Goal: Book appointment/travel/reservation

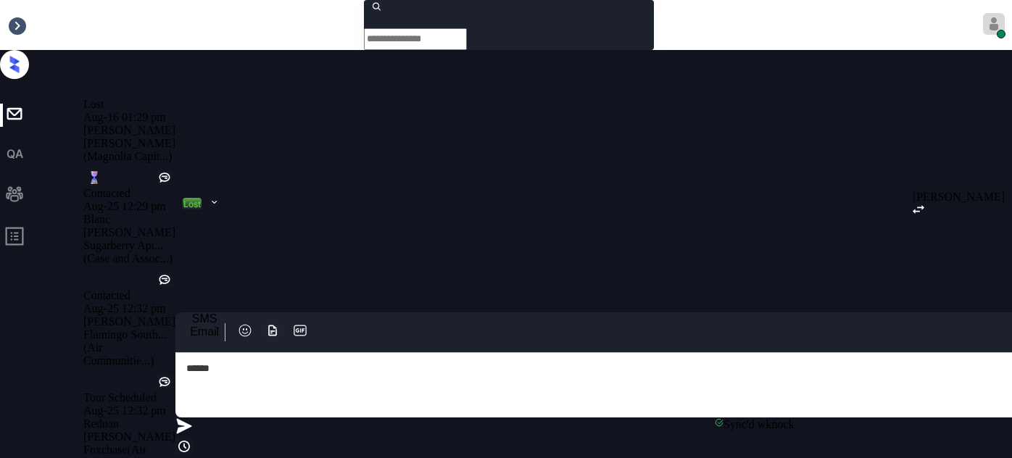
scroll to position [4326, 0]
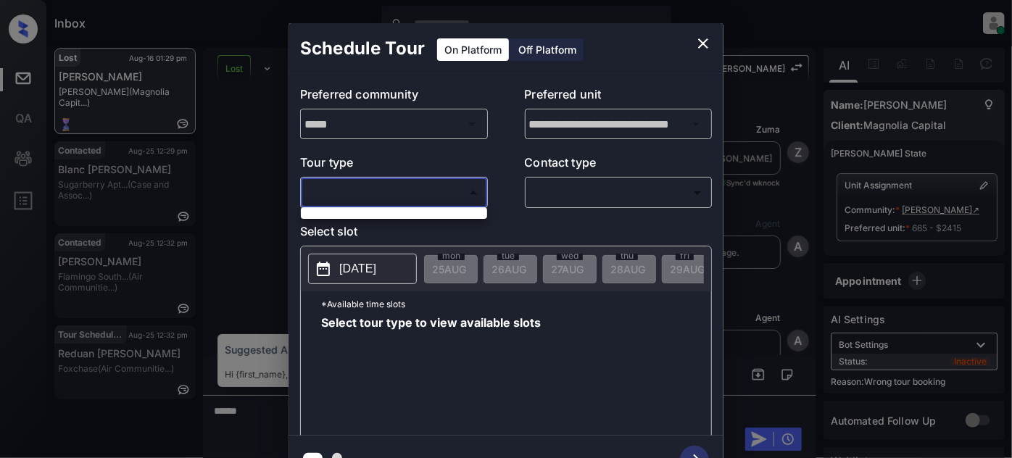
scroll to position [4326, 0]
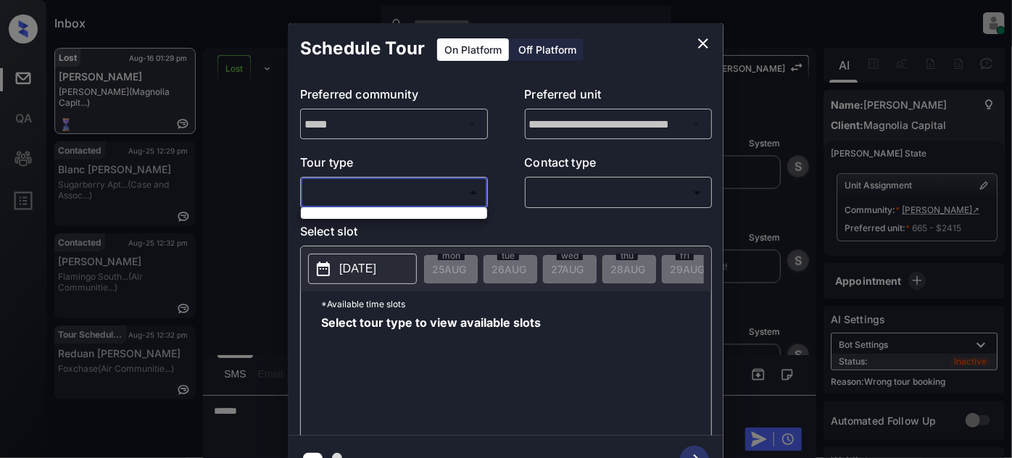
click at [714, 41] on div at bounding box center [506, 229] width 1012 height 458
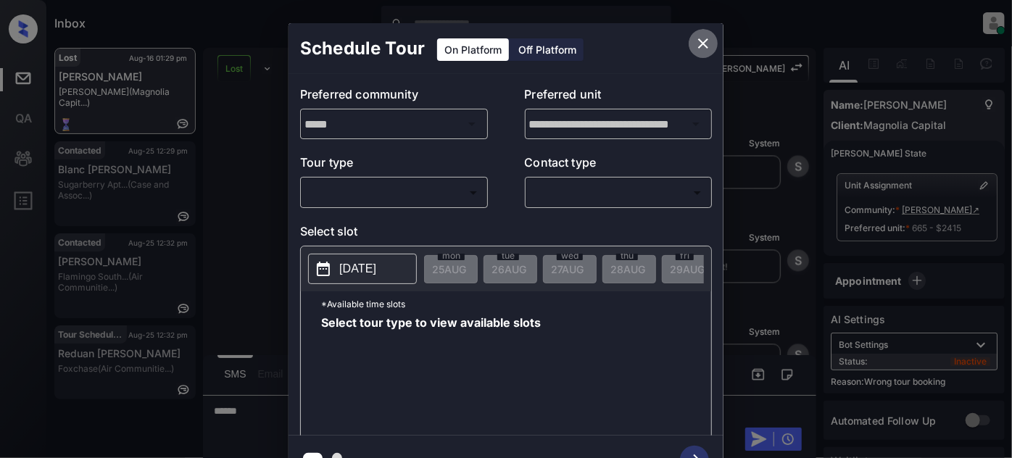
click at [706, 48] on icon "close" at bounding box center [703, 43] width 17 height 17
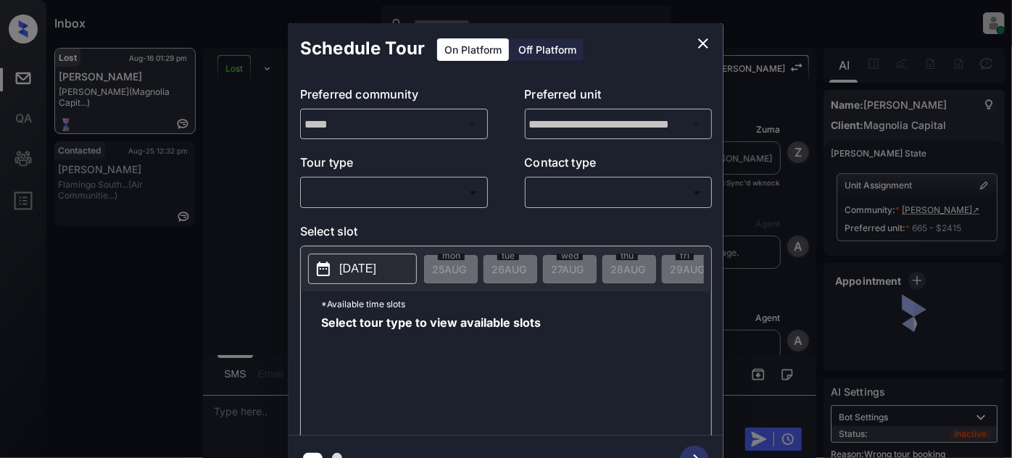
scroll to position [4326, 0]
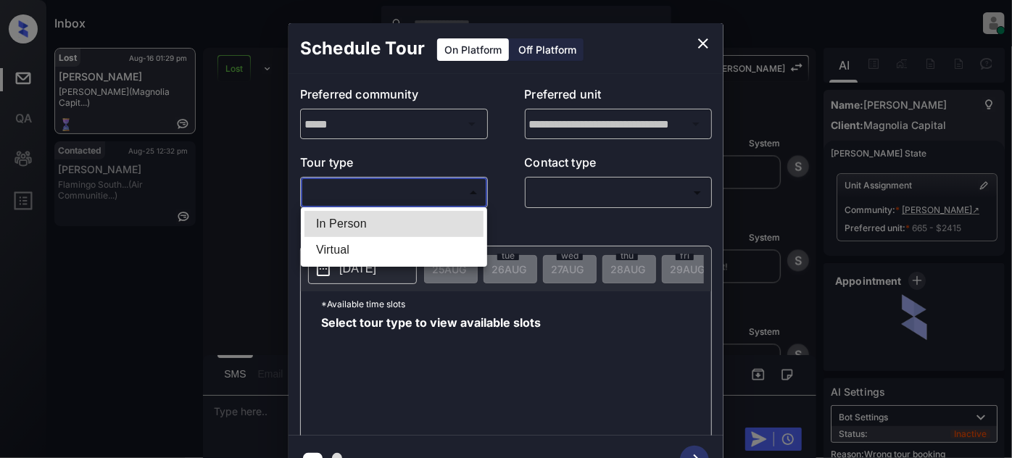
click at [432, 189] on body "Inbox Juan Carlos Manantan Online Set yourself offline Set yourself on break Pr…" at bounding box center [506, 229] width 1012 height 458
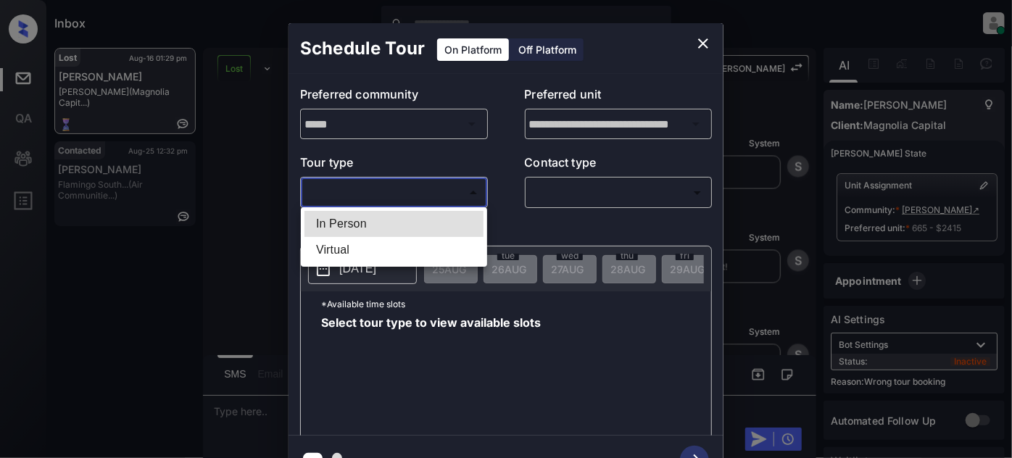
click at [400, 216] on li "In Person" at bounding box center [394, 224] width 179 height 26
type input "********"
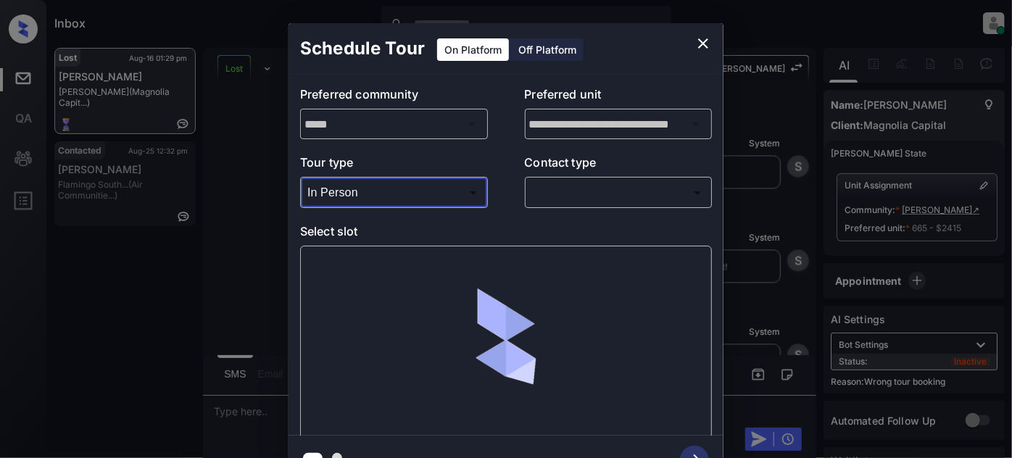
click at [580, 194] on body "Inbox Juan Carlos Manantan Online Set yourself offline Set yourself on break Pr…" at bounding box center [506, 229] width 1012 height 458
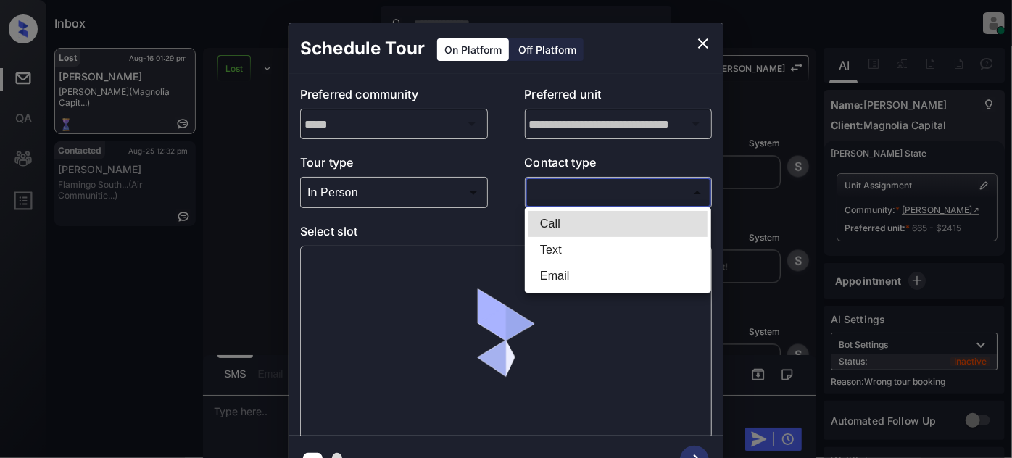
click at [577, 252] on li "Text" at bounding box center [618, 250] width 179 height 26
type input "****"
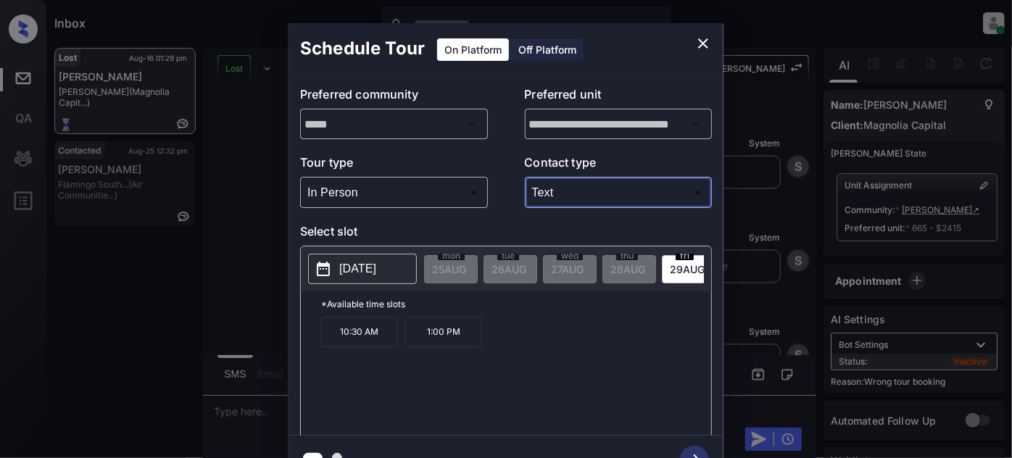
click at [699, 45] on icon "close" at bounding box center [703, 43] width 17 height 17
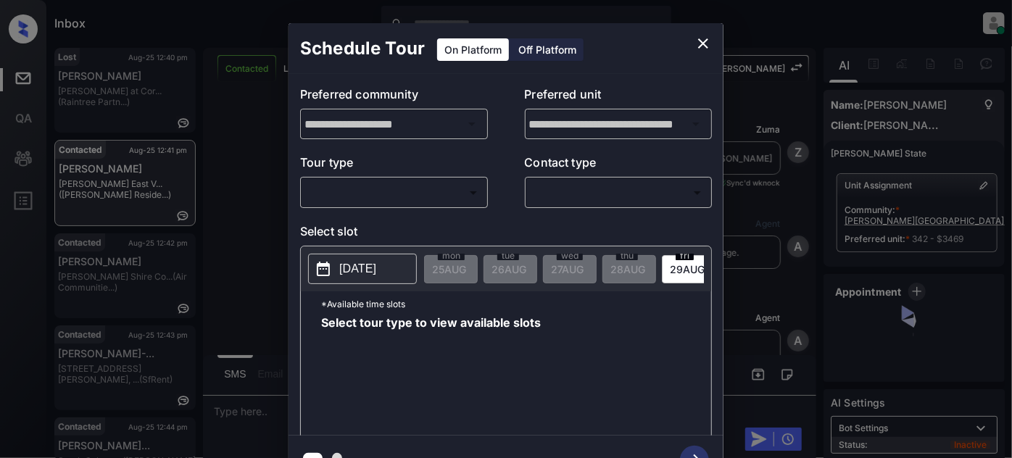
scroll to position [2703, 0]
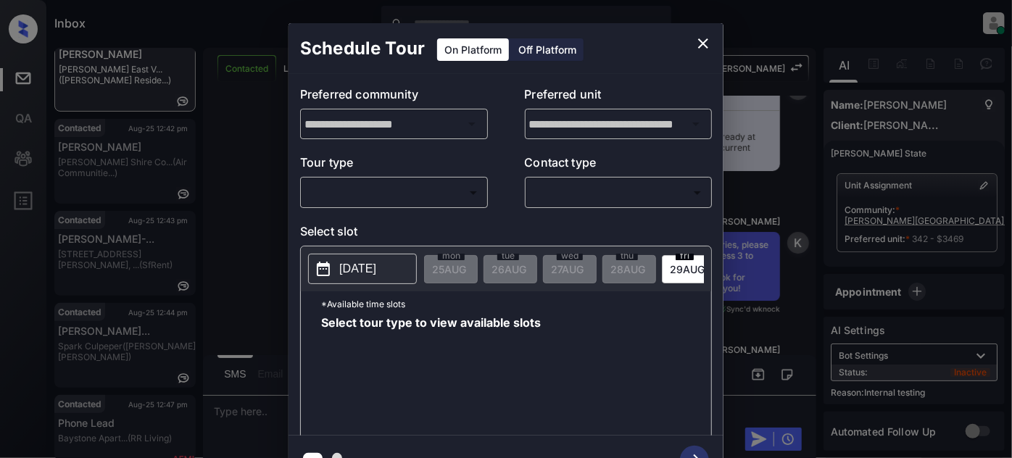
click at [392, 185] on body "Inbox Juan Carlos Manantan Online Set yourself offline Set yourself on break Pr…" at bounding box center [506, 229] width 1012 height 458
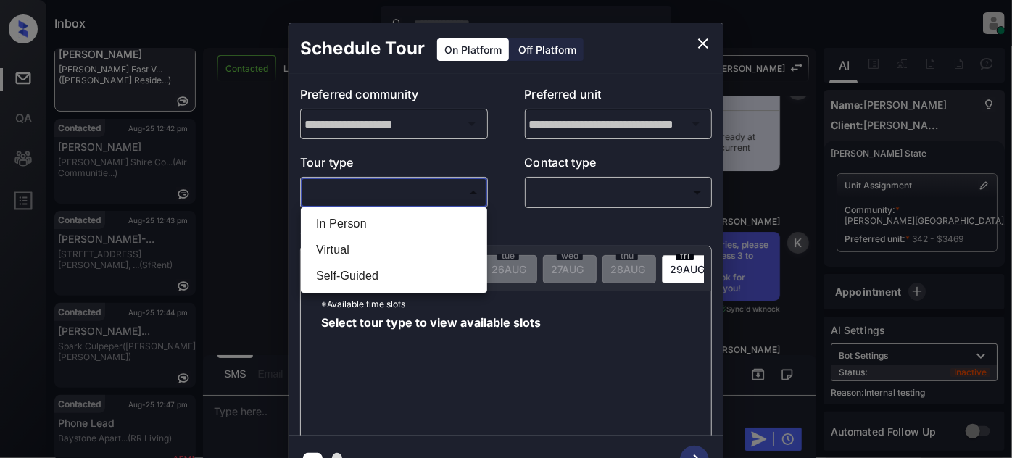
click at [374, 218] on li "In Person" at bounding box center [394, 224] width 179 height 26
type input "********"
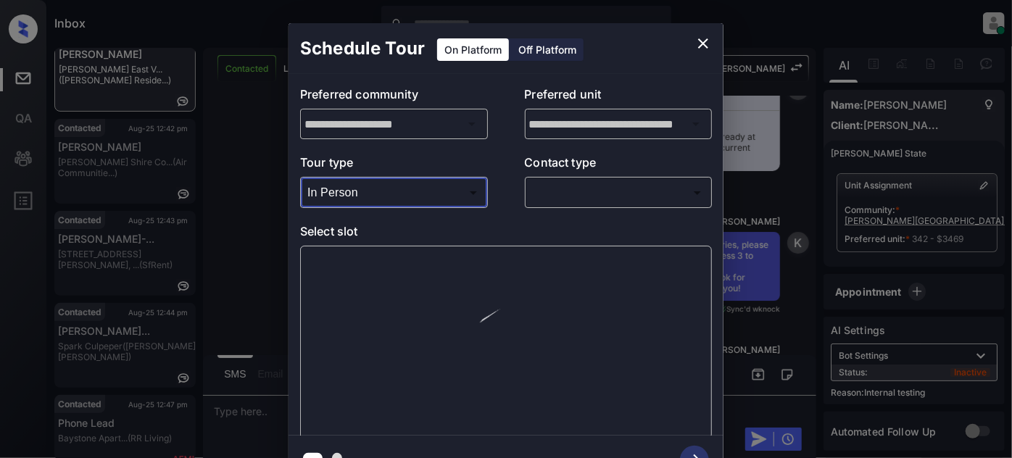
click at [579, 202] on body "Inbox Juan Carlos Manantan Online Set yourself offline Set yourself on break Pr…" at bounding box center [506, 229] width 1012 height 458
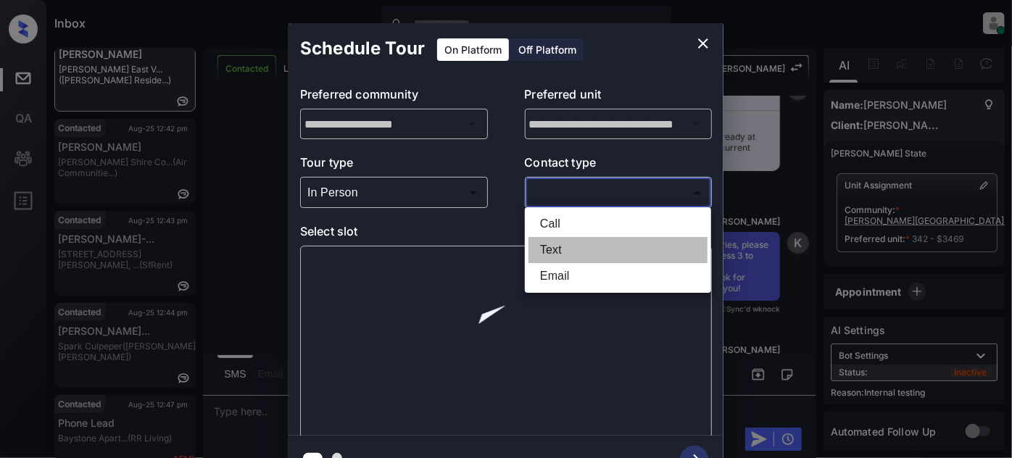
click at [574, 240] on li "Text" at bounding box center [618, 250] width 179 height 26
type input "****"
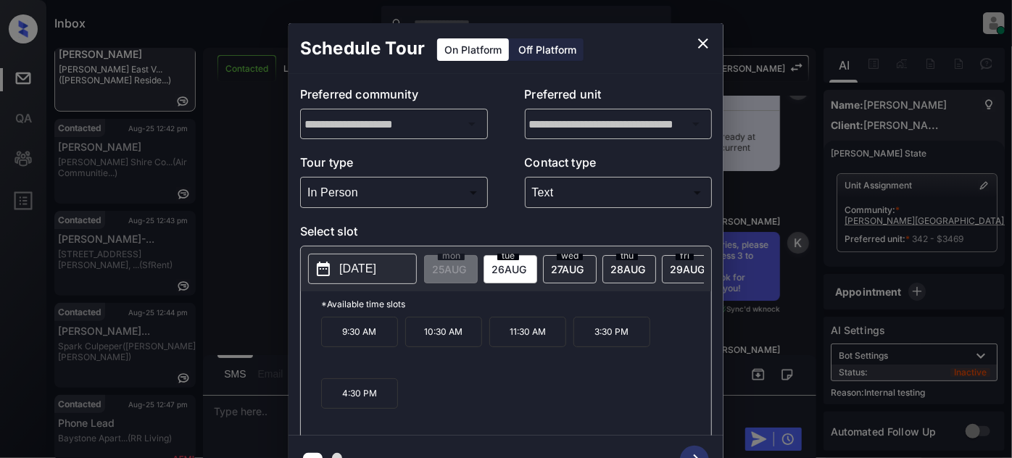
click at [547, 271] on div "wed 27 AUG" at bounding box center [570, 269] width 54 height 28
click at [503, 268] on span "26 AUG" at bounding box center [509, 269] width 35 height 12
click at [701, 41] on icon "close" at bounding box center [703, 43] width 10 height 10
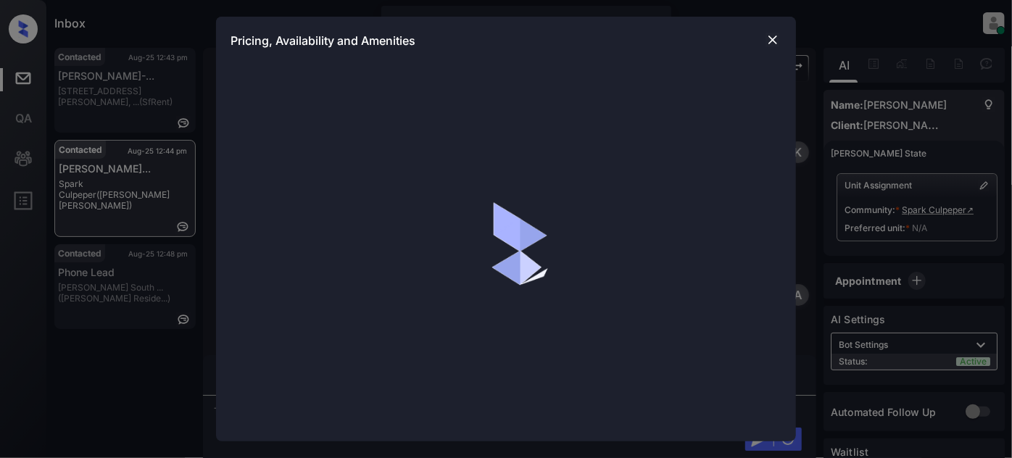
scroll to position [1631, 0]
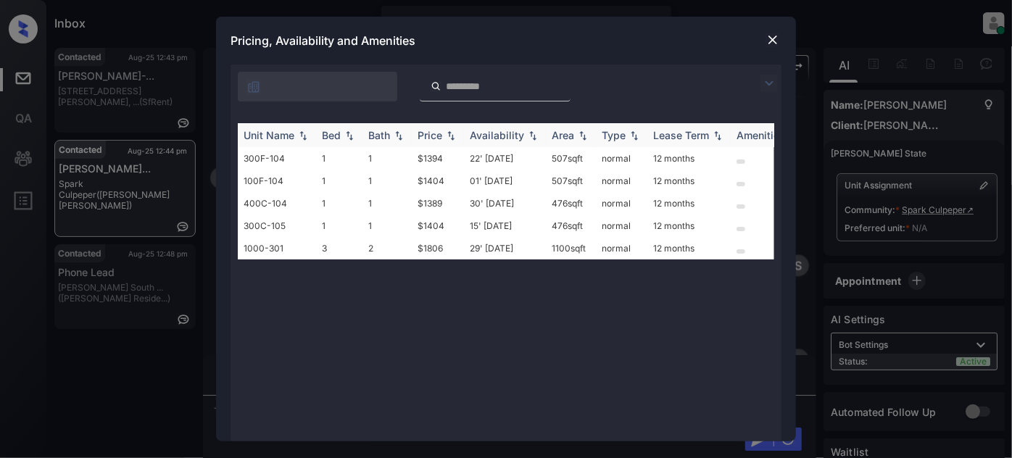
click at [427, 139] on div "Price" at bounding box center [430, 135] width 25 height 12
click at [777, 36] on img at bounding box center [773, 40] width 15 height 15
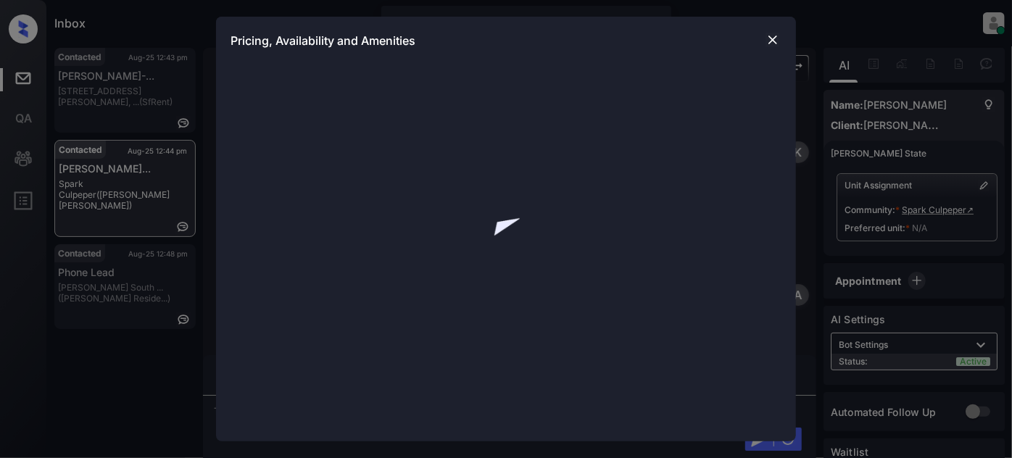
scroll to position [1631, 0]
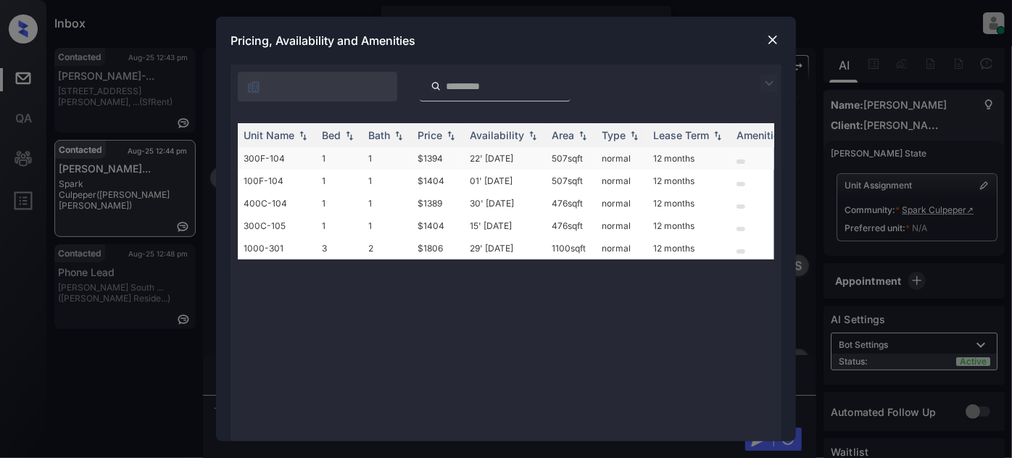
click at [490, 162] on td "22' [DATE]" at bounding box center [505, 158] width 82 height 22
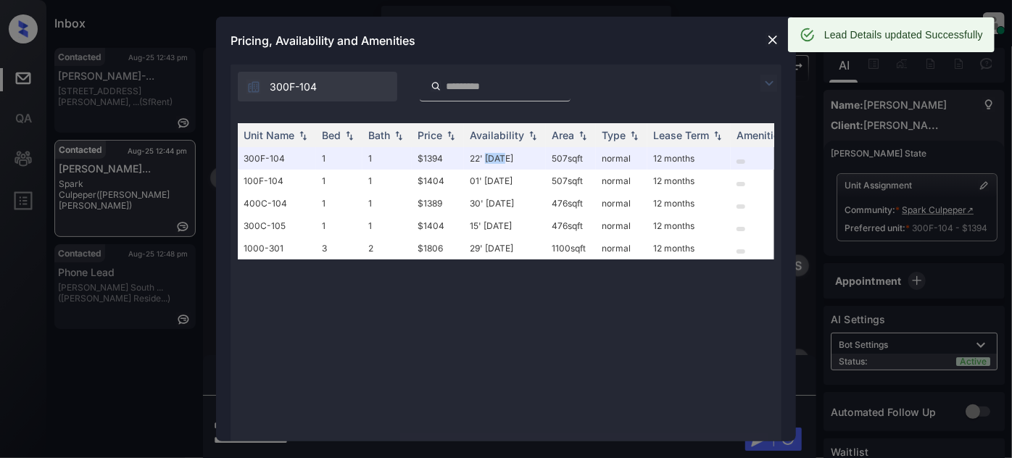
click at [777, 40] on img at bounding box center [773, 40] width 15 height 15
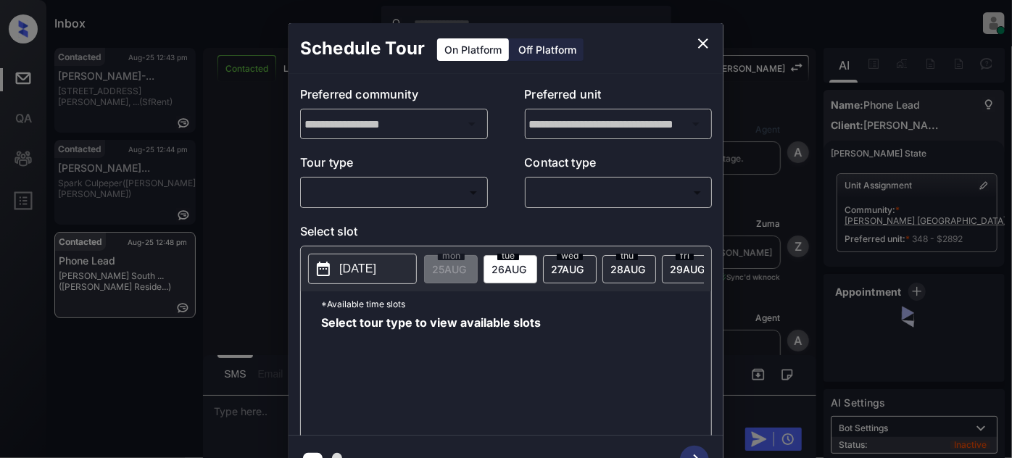
scroll to position [3289, 0]
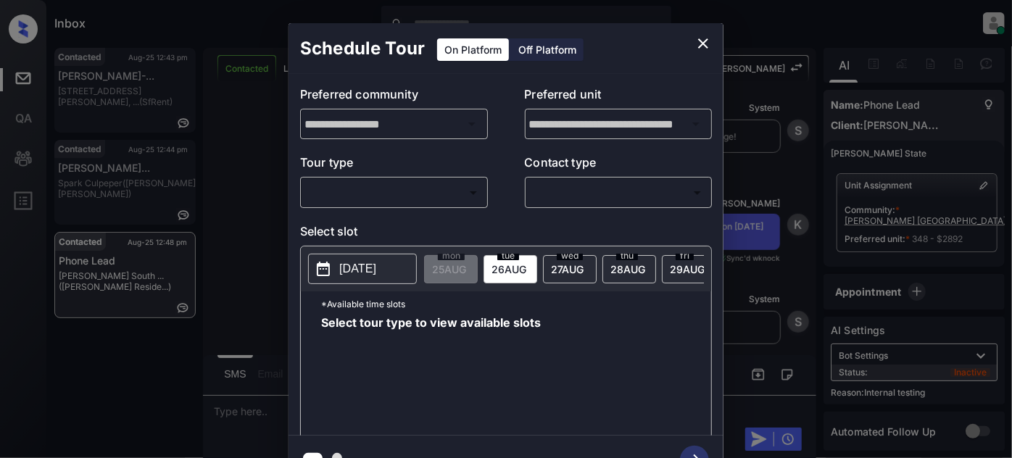
click at [456, 195] on body "Inbox Juan Carlos Manantan Online Set yourself offline Set yourself on break Pr…" at bounding box center [506, 229] width 1012 height 458
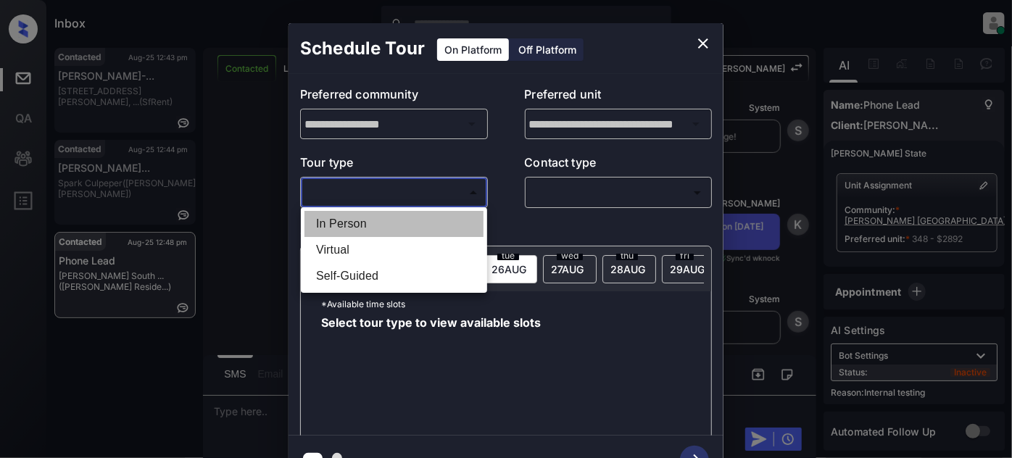
click at [419, 222] on li "In Person" at bounding box center [394, 224] width 179 height 26
type input "********"
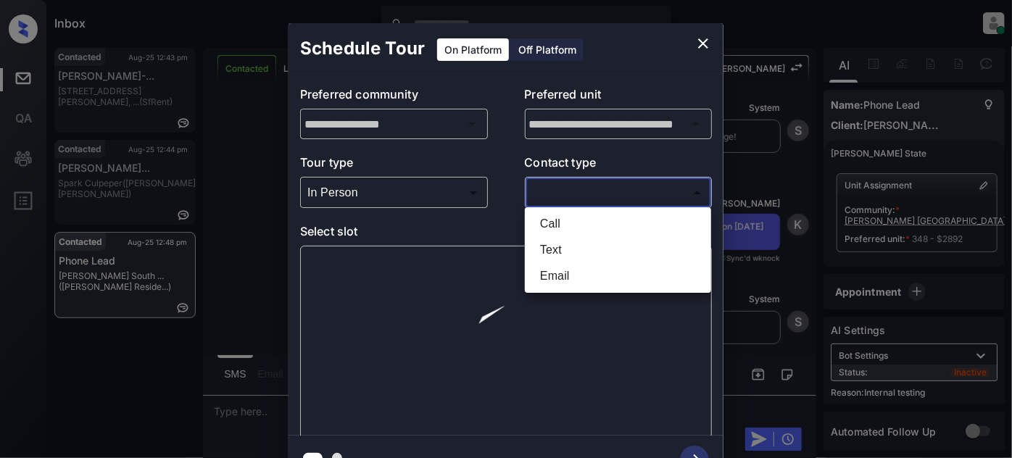
click at [638, 192] on body "Inbox Juan Carlos Manantan Online Set yourself offline Set yourself on break Pr…" at bounding box center [506, 229] width 1012 height 458
click at [590, 243] on li "Text" at bounding box center [618, 250] width 179 height 26
type input "****"
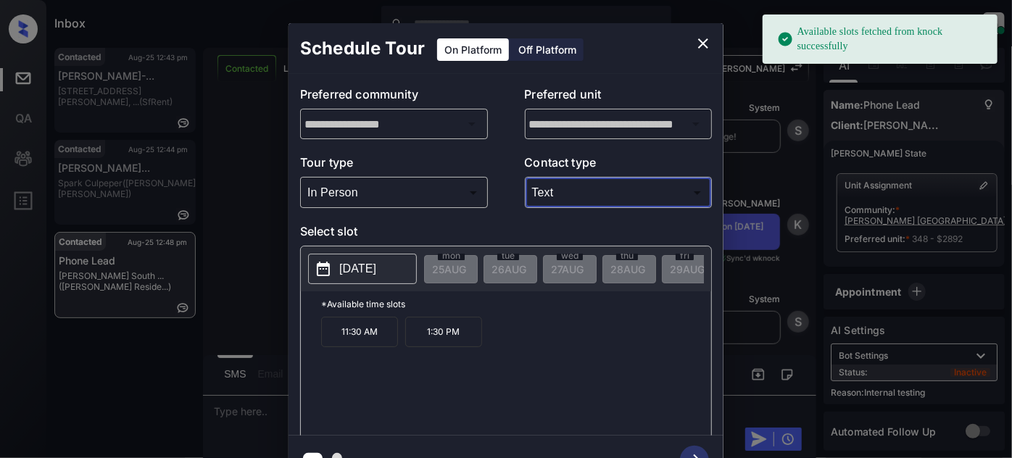
click at [366, 260] on p "2025-08-30" at bounding box center [357, 268] width 37 height 17
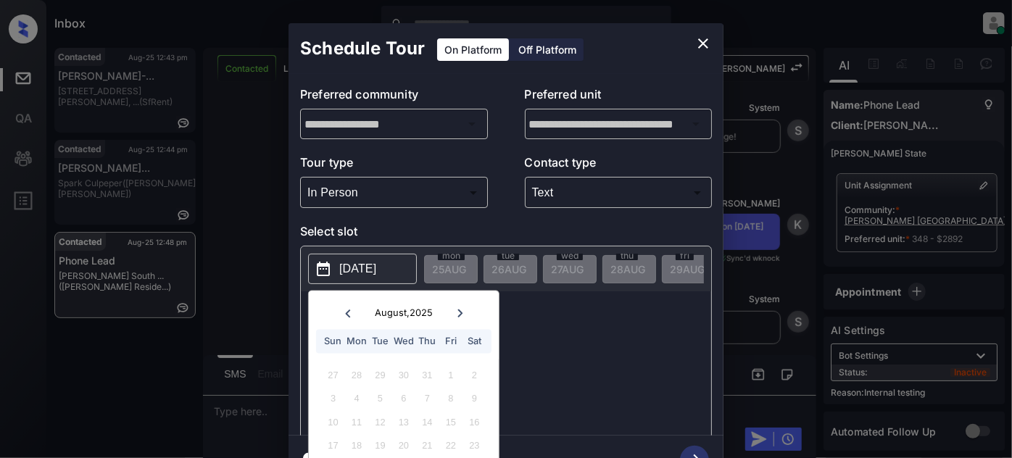
click at [460, 314] on icon at bounding box center [459, 313] width 9 height 9
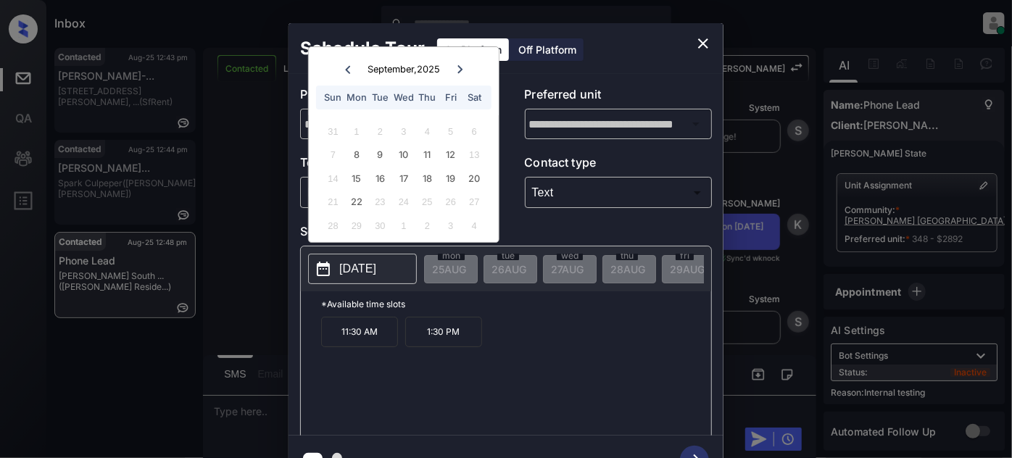
click at [348, 65] on icon at bounding box center [347, 69] width 5 height 8
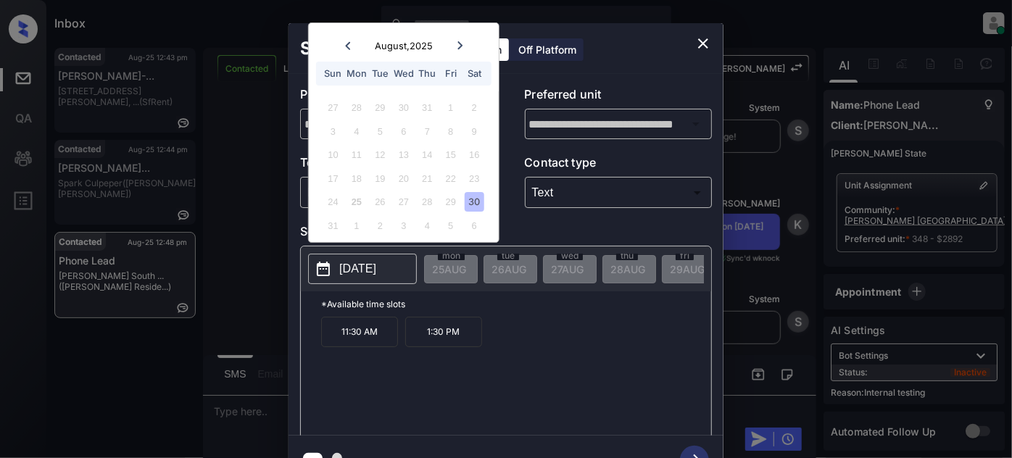
click at [449, 201] on div "29" at bounding box center [451, 202] width 20 height 20
click at [468, 177] on div "23" at bounding box center [475, 179] width 20 height 20
click at [453, 36] on div at bounding box center [460, 45] width 20 height 18
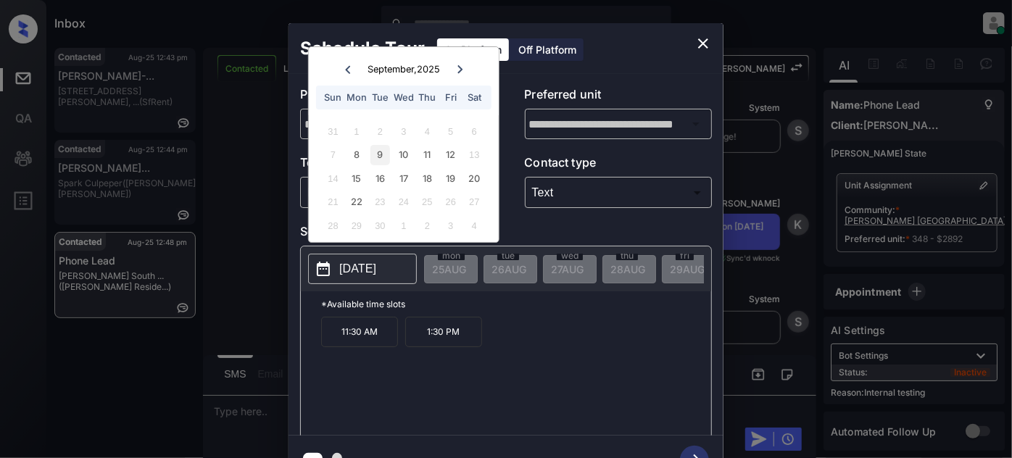
click at [374, 149] on div "9" at bounding box center [381, 155] width 20 height 20
click at [343, 62] on div at bounding box center [348, 69] width 20 height 18
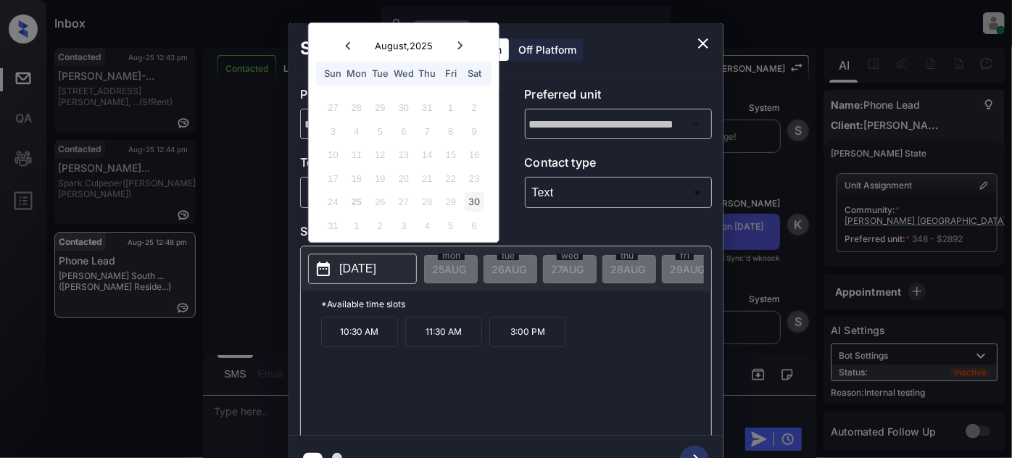
click at [469, 197] on div "30" at bounding box center [475, 202] width 20 height 20
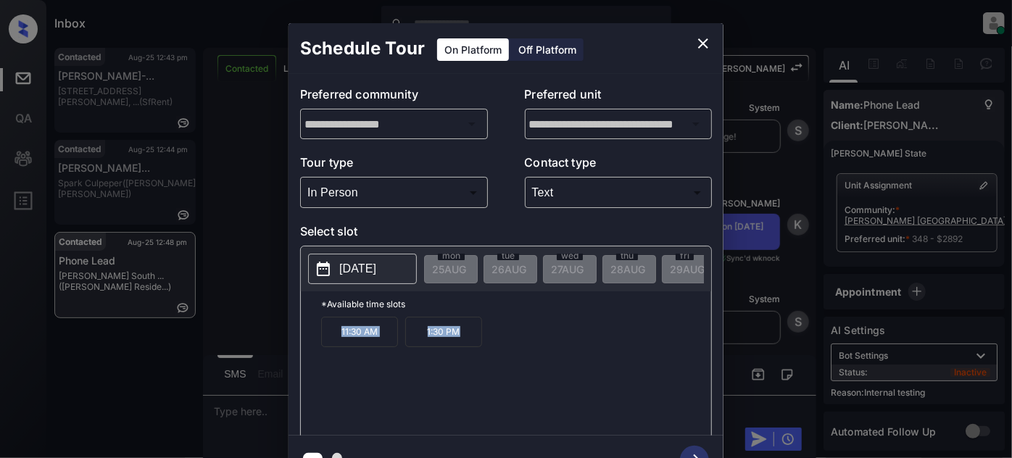
drag, startPoint x: 487, startPoint y: 346, endPoint x: 320, endPoint y: 344, distance: 166.8
click at [320, 344] on div "*Available time slots 11:30 AM 1:30 PM" at bounding box center [506, 366] width 410 height 149
copy div "11:30 AM 1:30 PM"
click at [698, 35] on icon "close" at bounding box center [703, 43] width 17 height 17
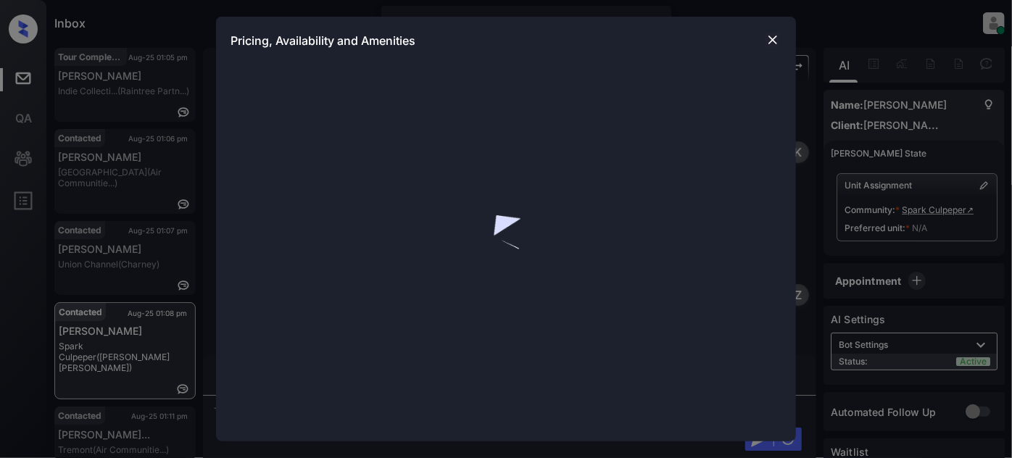
scroll to position [716, 0]
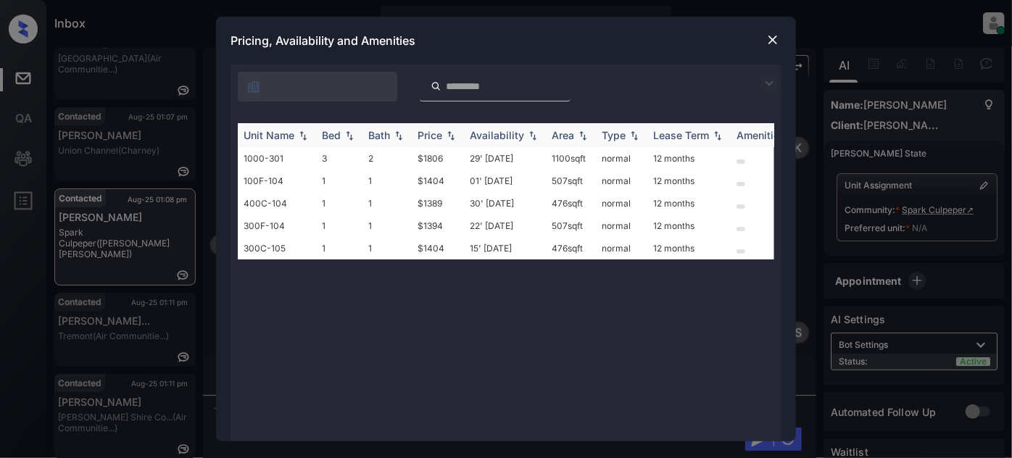
click at [439, 127] on th "Price" at bounding box center [438, 135] width 52 height 24
click at [439, 131] on div "Price" at bounding box center [430, 135] width 25 height 12
click at [505, 183] on td "22' Aug 25" at bounding box center [505, 181] width 82 height 22
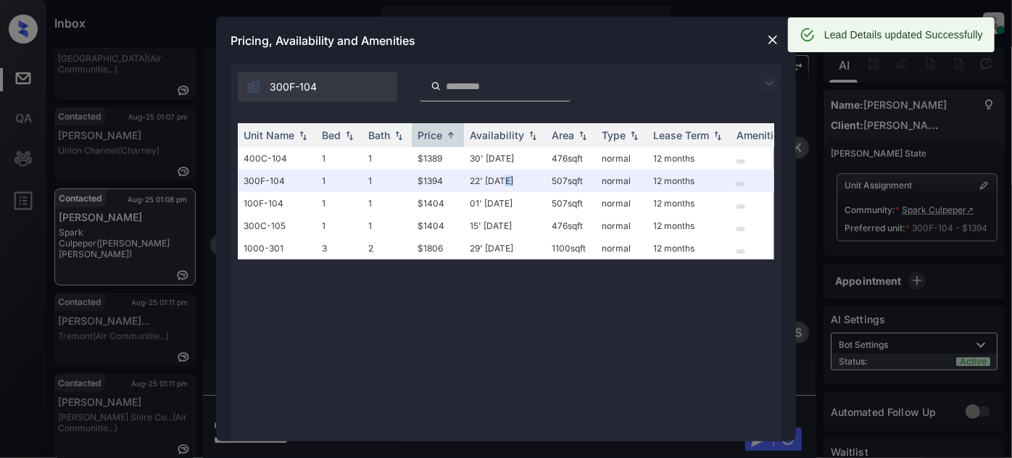
click at [769, 41] on img at bounding box center [773, 40] width 15 height 15
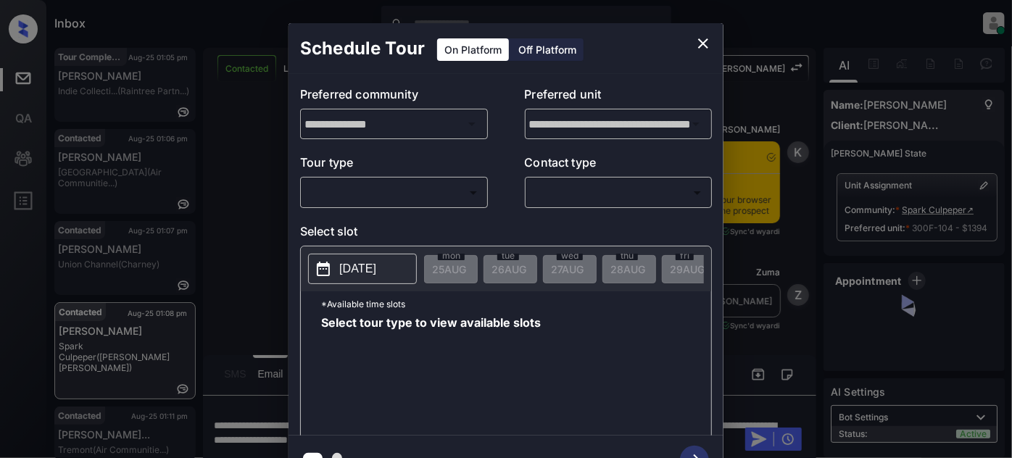
scroll to position [716, 0]
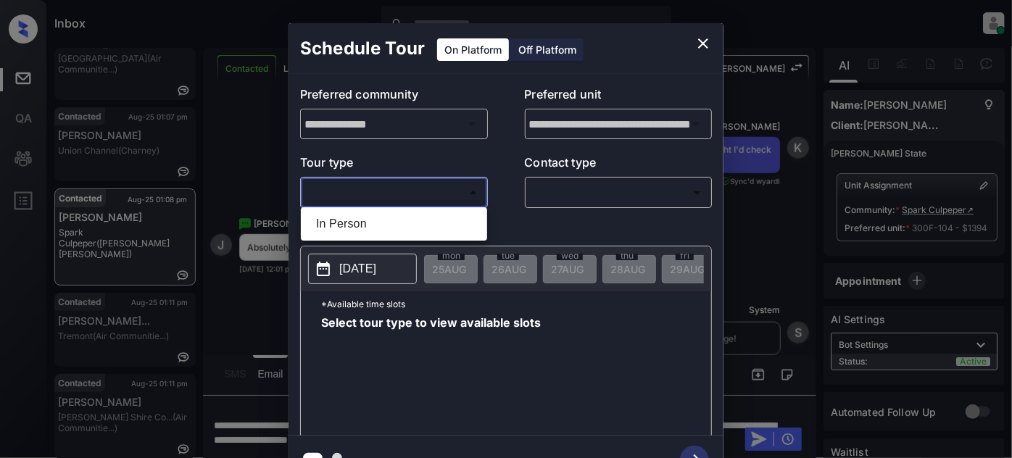
click at [443, 190] on body "Inbox [PERSON_NAME] Online Set yourself offline Set yourself on break Profile S…" at bounding box center [506, 229] width 1012 height 458
drag, startPoint x: 396, startPoint y: 222, endPoint x: 406, endPoint y: 221, distance: 10.2
click at [396, 222] on li "In Person" at bounding box center [394, 224] width 179 height 26
type input "********"
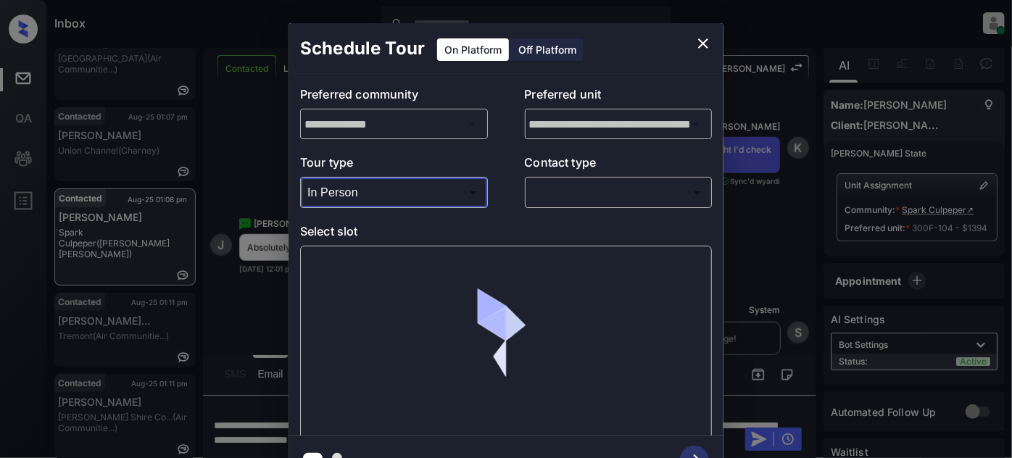
click at [589, 187] on body "Inbox Juan Carlos Manantan Online Set yourself offline Set yourself on break Pr…" at bounding box center [506, 229] width 1012 height 458
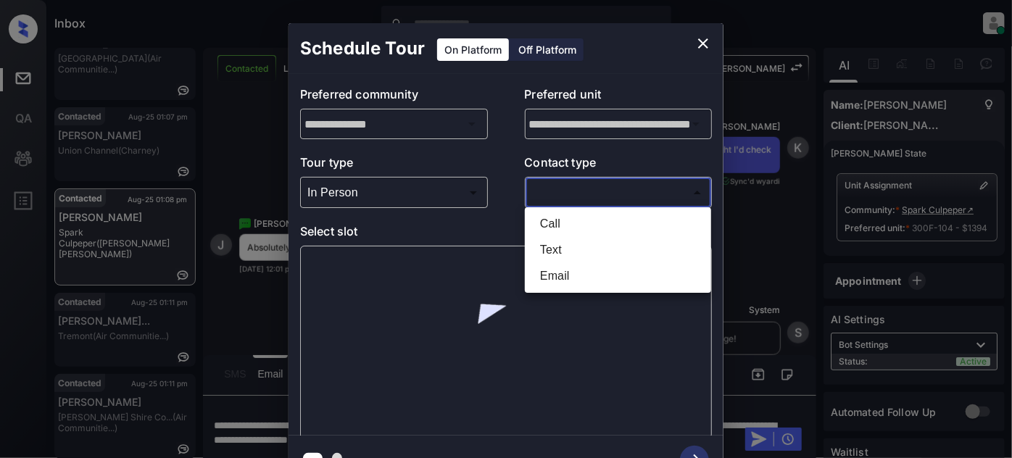
click at [561, 247] on li "Text" at bounding box center [618, 250] width 179 height 26
type input "****"
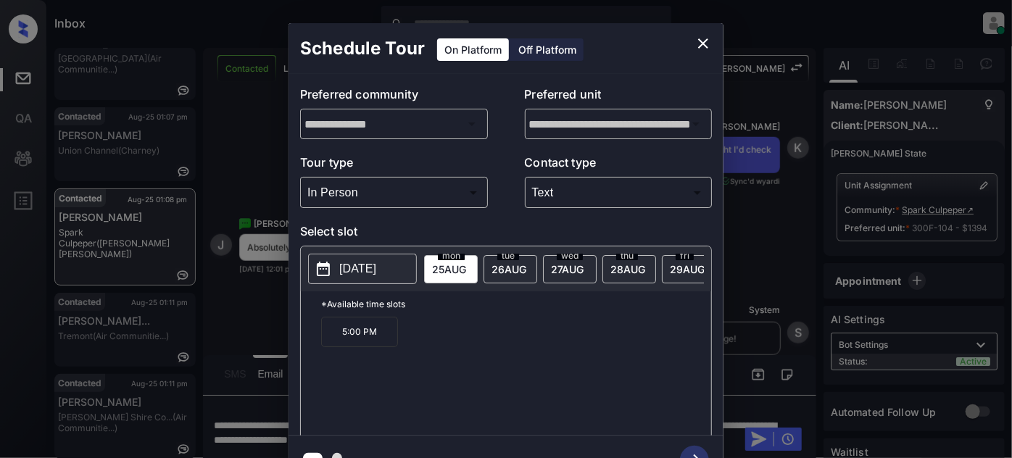
click at [528, 260] on div "tue 26 AUG" at bounding box center [511, 269] width 54 height 28
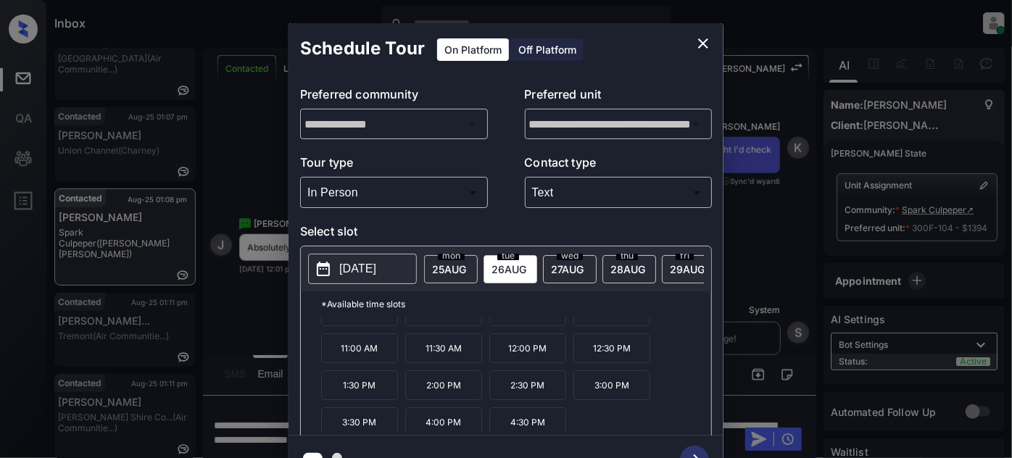
scroll to position [22, 0]
drag, startPoint x: 561, startPoint y: 423, endPoint x: 498, endPoint y: 418, distance: 63.3
click at [498, 418] on p "4:30 PM" at bounding box center [528, 420] width 77 height 30
copy p "4:30 PM"
click at [708, 42] on icon "close" at bounding box center [703, 43] width 17 height 17
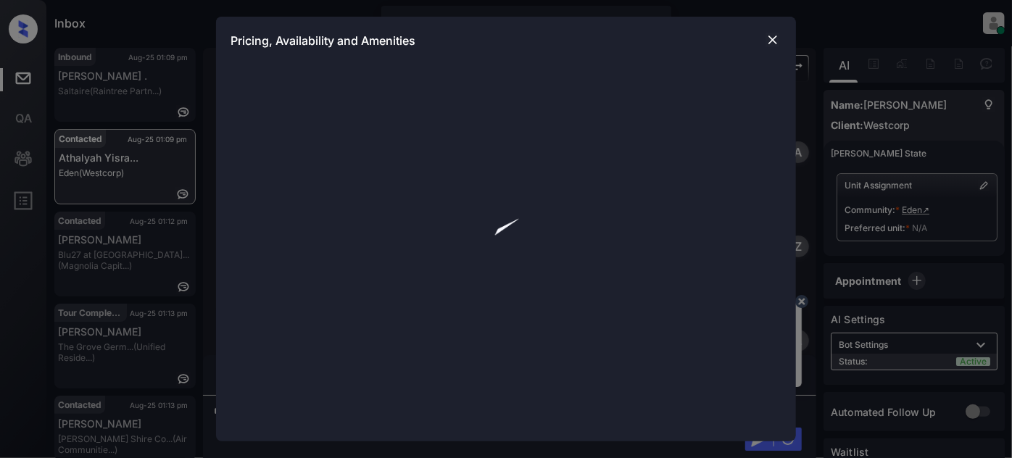
scroll to position [451, 0]
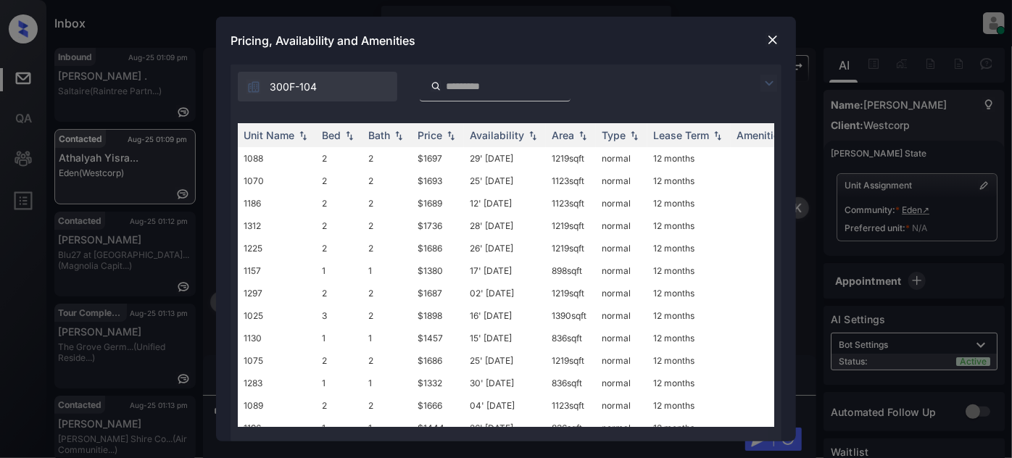
click at [771, 88] on img at bounding box center [769, 83] width 17 height 17
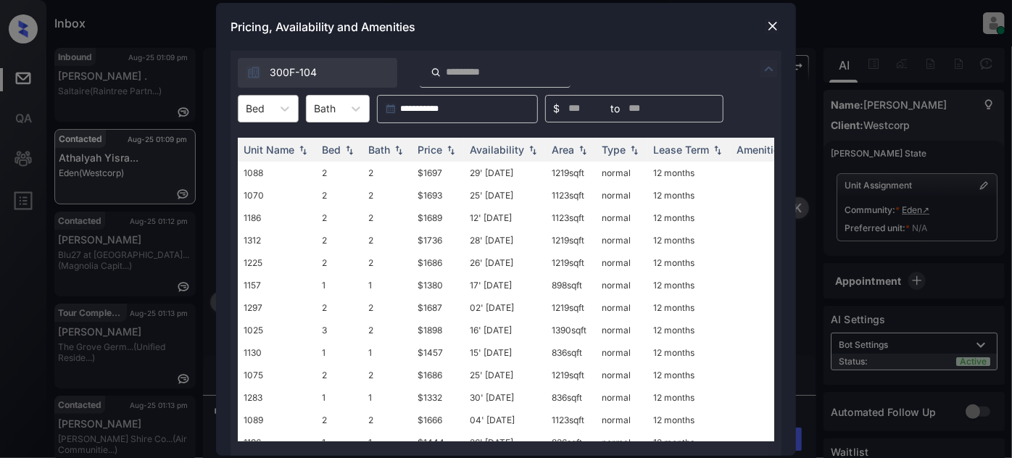
click at [255, 116] on div "Bed" at bounding box center [255, 108] width 33 height 21
click at [251, 165] on div "2" at bounding box center [268, 170] width 61 height 26
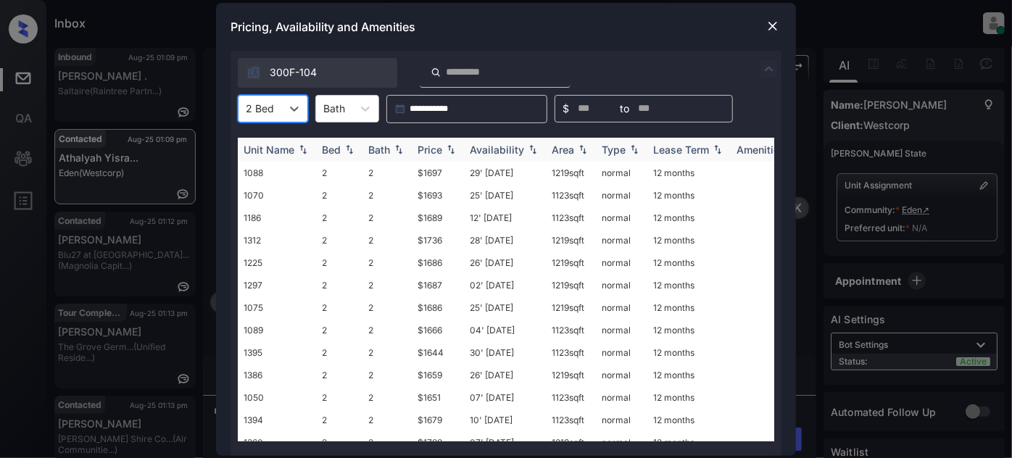
click at [437, 148] on div "Price" at bounding box center [430, 150] width 25 height 12
click at [521, 176] on td "30' [DATE]" at bounding box center [505, 173] width 82 height 22
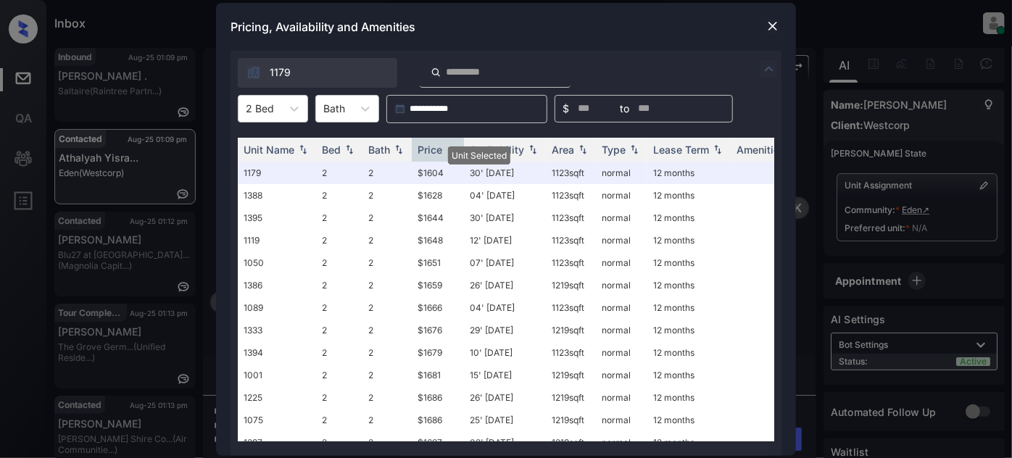
click at [773, 27] on img at bounding box center [773, 26] width 15 height 15
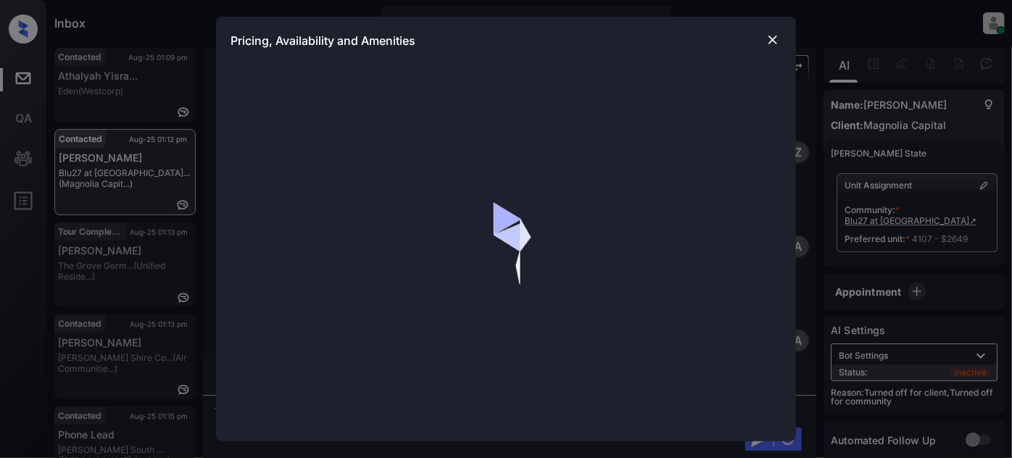
scroll to position [1168, 0]
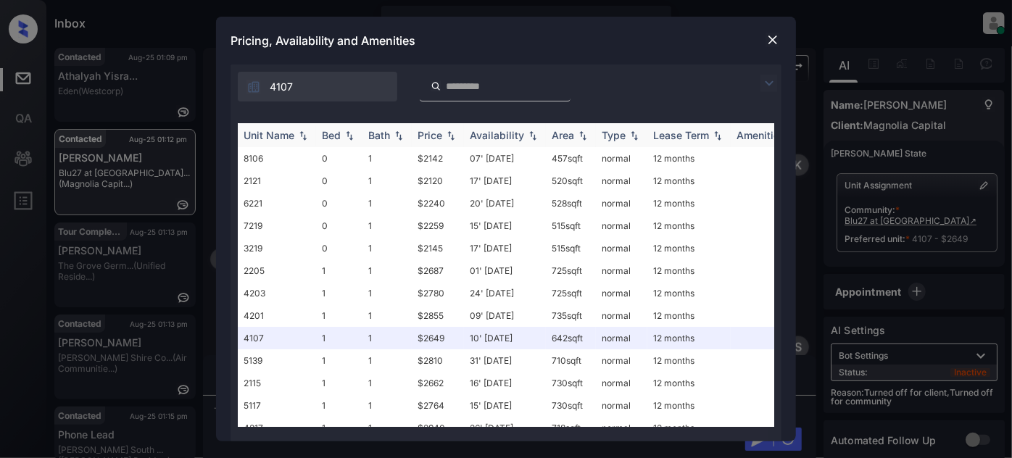
click at [453, 136] on img at bounding box center [451, 136] width 15 height 10
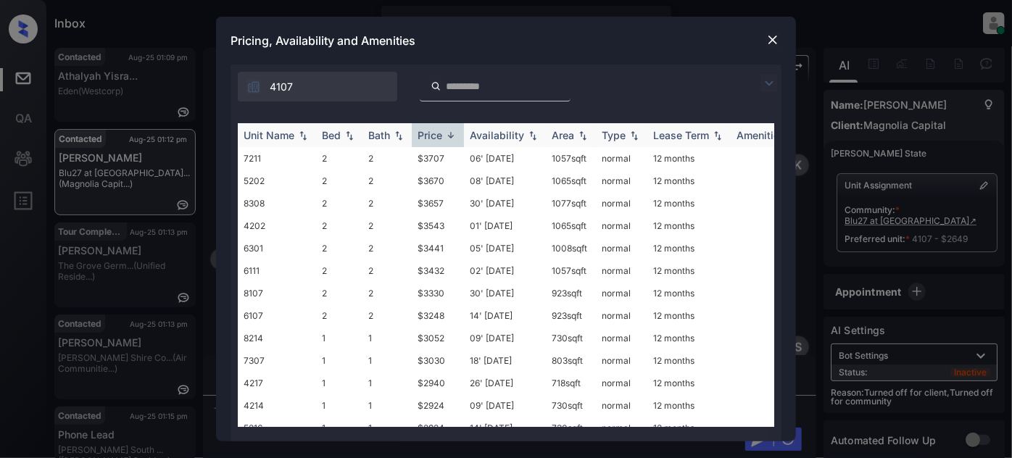
click at [453, 136] on img at bounding box center [451, 135] width 15 height 11
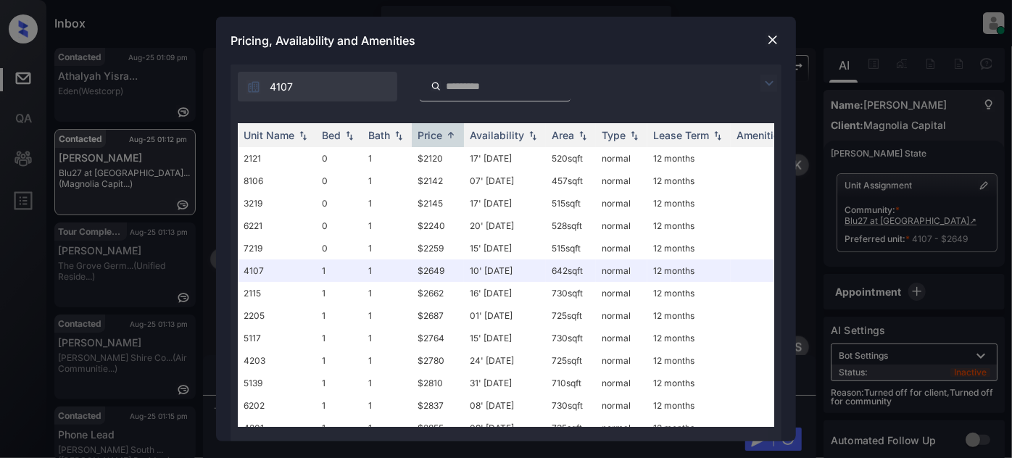
click at [769, 34] on img at bounding box center [773, 40] width 15 height 15
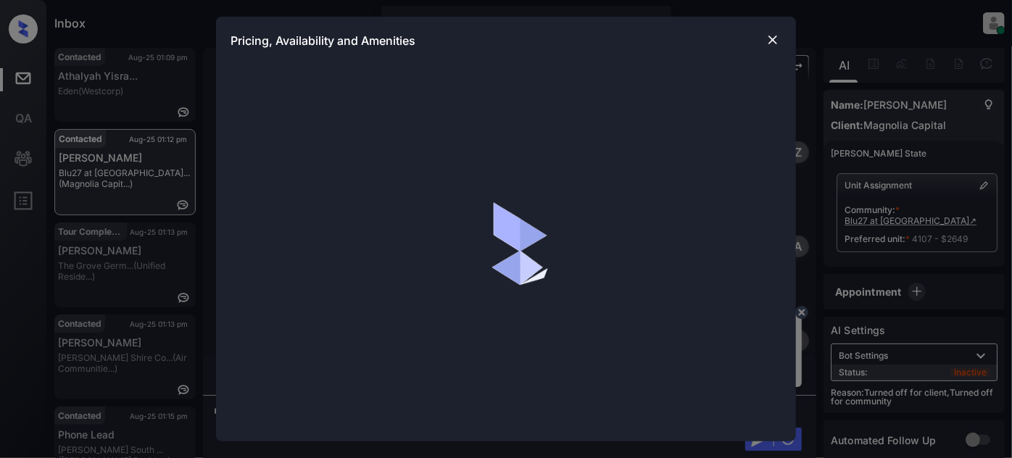
scroll to position [905, 0]
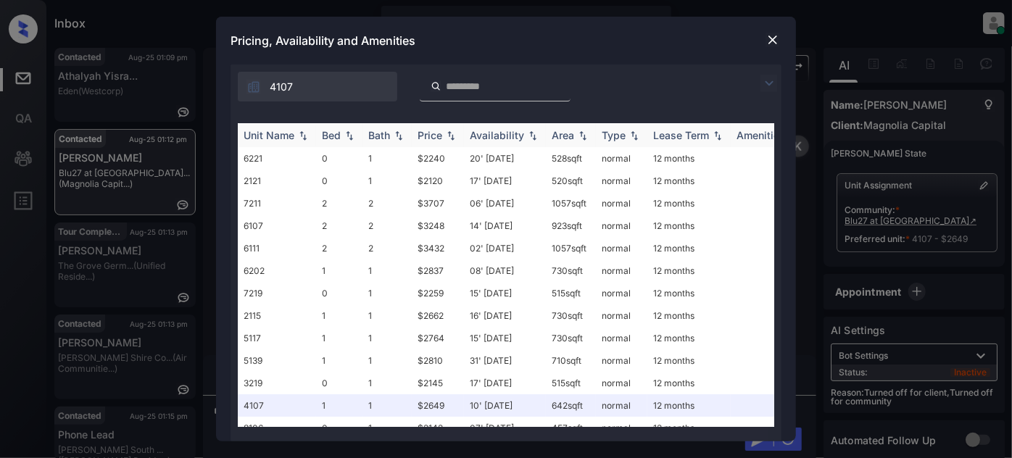
click at [423, 133] on div "Price" at bounding box center [430, 135] width 25 height 12
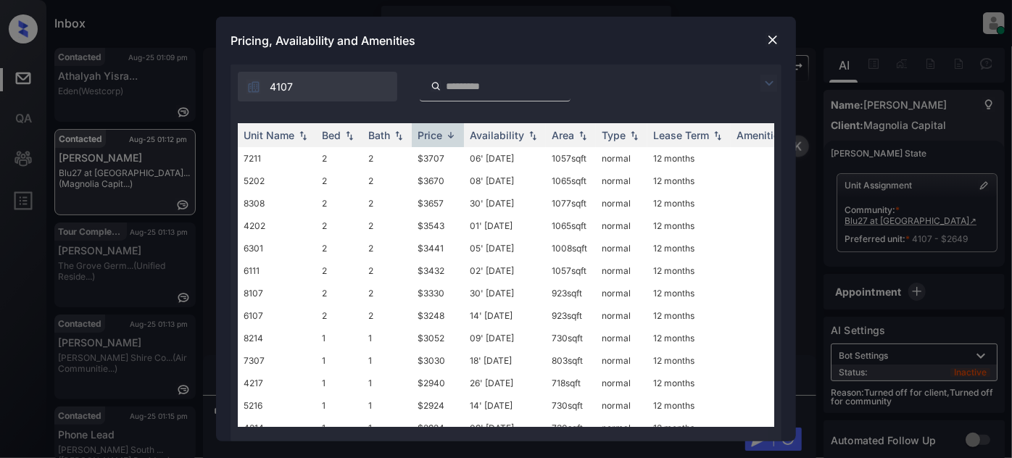
drag, startPoint x: 429, startPoint y: 128, endPoint x: 514, endPoint y: 120, distance: 86.0
click at [429, 128] on th "Price" at bounding box center [438, 135] width 52 height 24
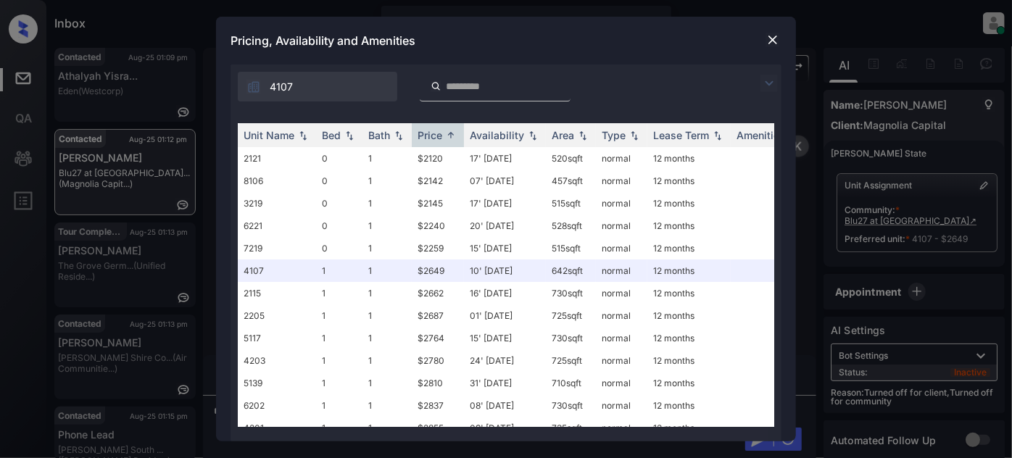
click at [775, 33] on img at bounding box center [773, 40] width 15 height 15
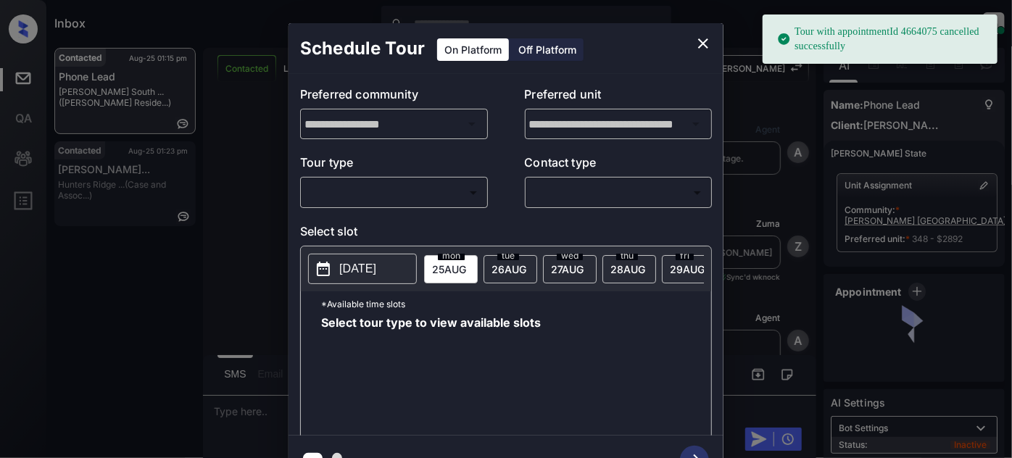
scroll to position [5205, 0]
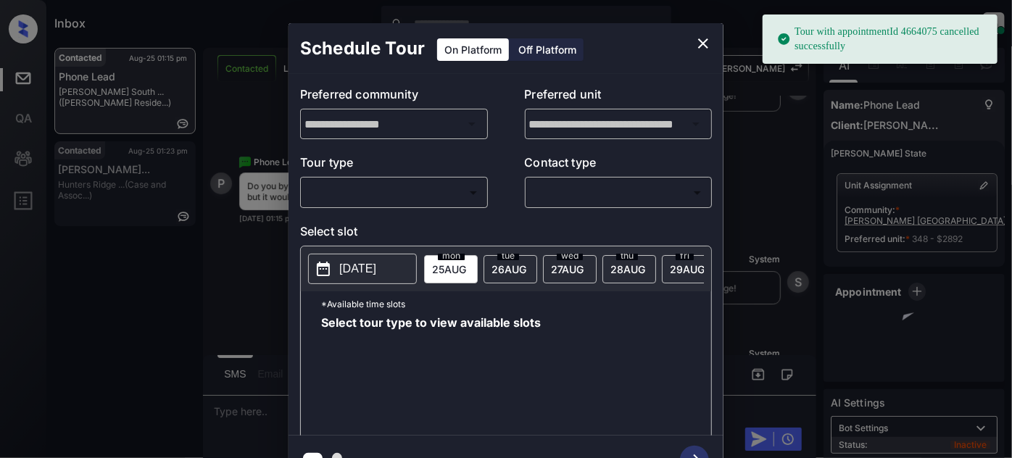
click at [410, 189] on body "Tour with appointmentId 4664075 cancelled successfully Inbox Juan Carlos Manant…" at bounding box center [506, 229] width 1012 height 458
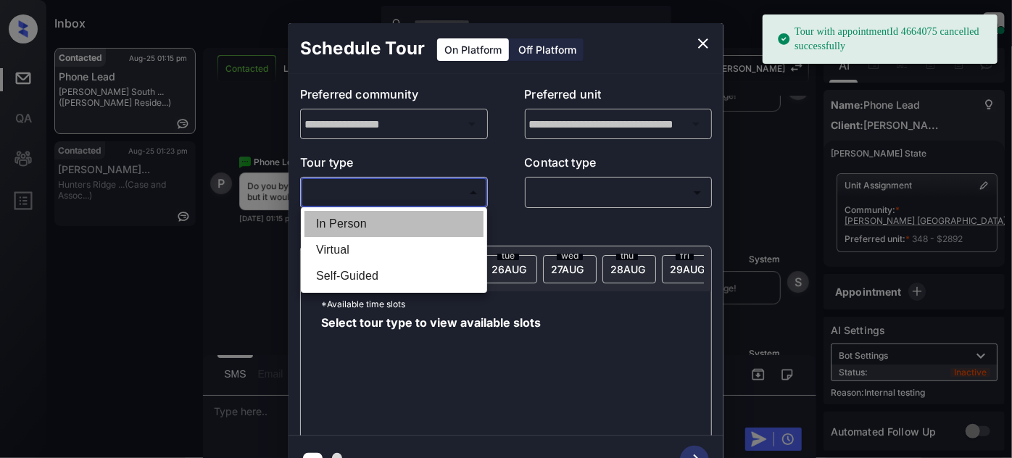
click at [396, 216] on li "In Person" at bounding box center [394, 224] width 179 height 26
type input "********"
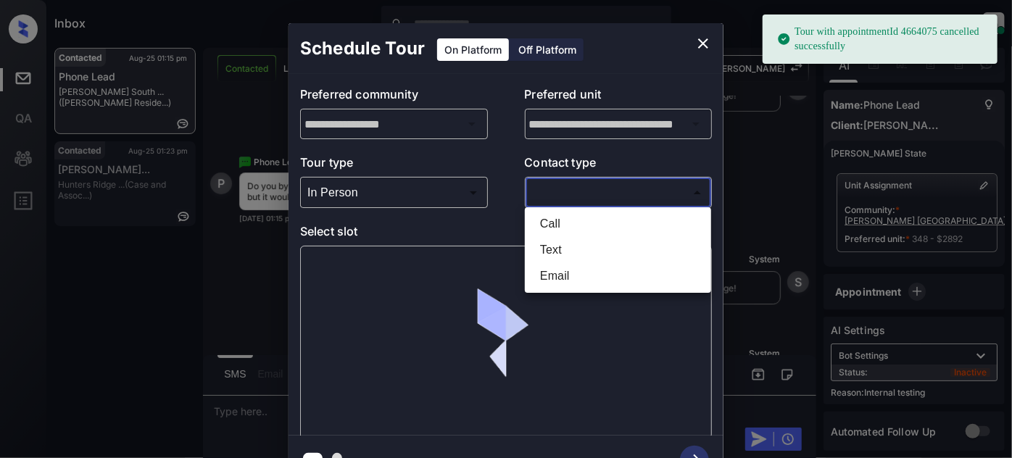
click at [598, 182] on body "Tour with appointmentId 4664075 cancelled successfully Inbox Juan Carlos Manant…" at bounding box center [506, 229] width 1012 height 458
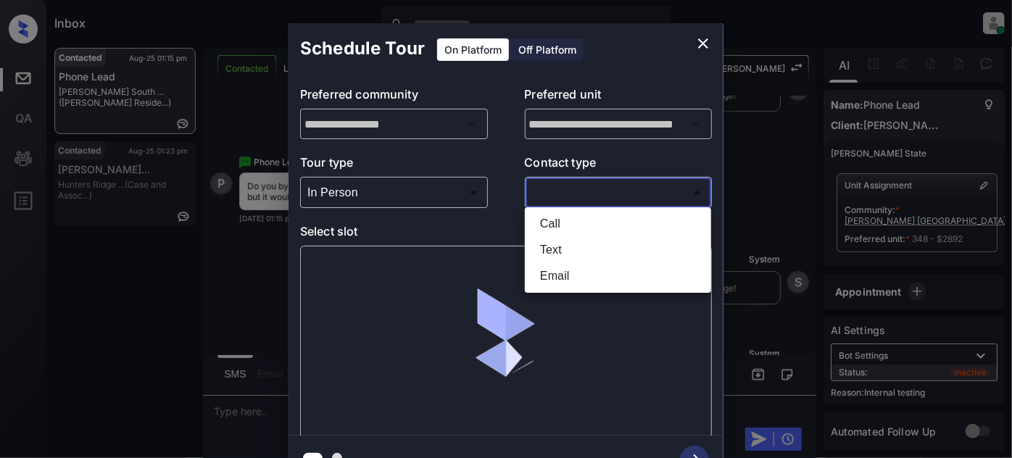
drag, startPoint x: 582, startPoint y: 235, endPoint x: 574, endPoint y: 245, distance: 12.9
click at [580, 239] on ul "Call Text Email" at bounding box center [618, 250] width 186 height 86
click at [574, 246] on li "Text" at bounding box center [618, 250] width 179 height 26
type input "****"
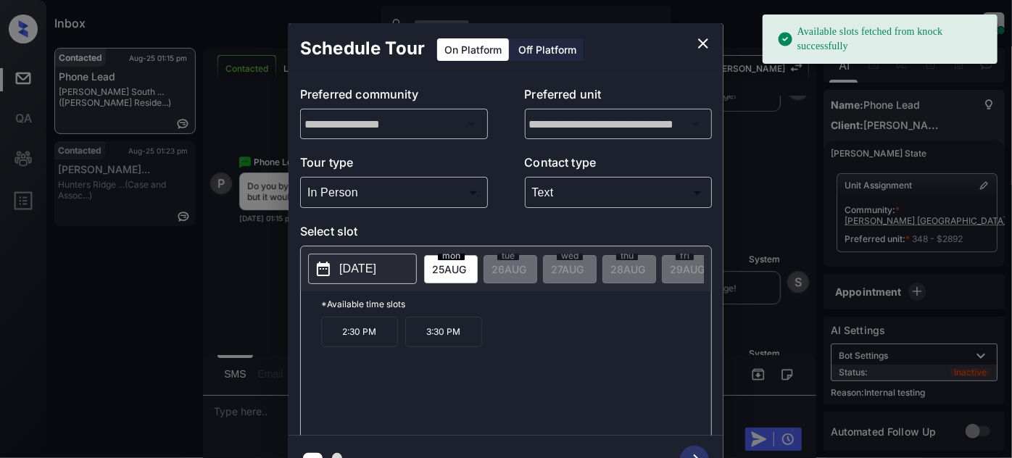
click at [363, 268] on p "2025-08-25" at bounding box center [357, 268] width 37 height 17
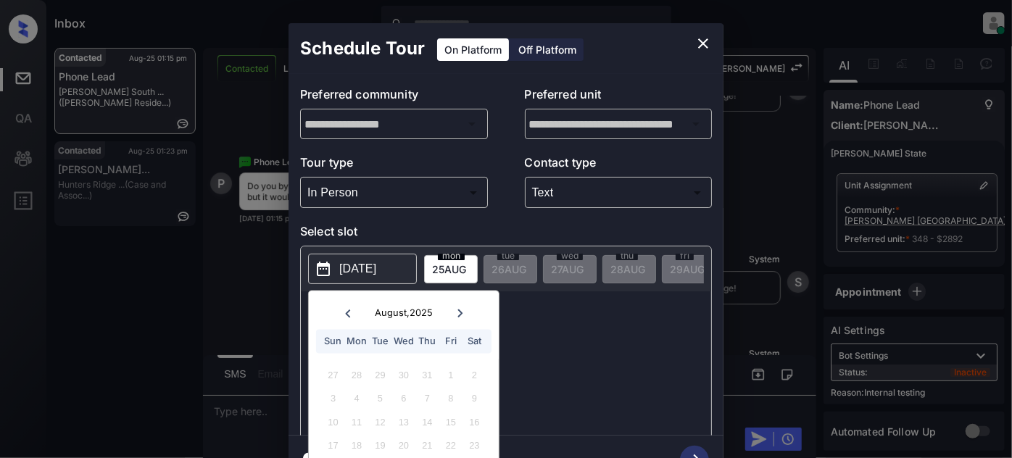
click at [463, 313] on icon at bounding box center [459, 313] width 9 height 9
click at [354, 407] on div "8" at bounding box center [357, 399] width 20 height 20
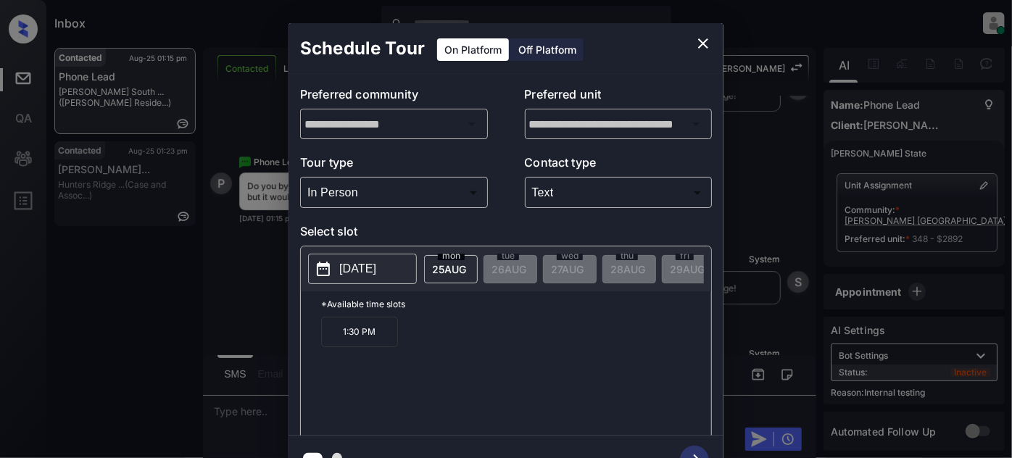
click at [590, 317] on p "*Available time slots" at bounding box center [516, 304] width 390 height 25
drag, startPoint x: 412, startPoint y: 344, endPoint x: 273, endPoint y: 351, distance: 138.7
click at [275, 351] on div "**********" at bounding box center [506, 254] width 1012 height 508
click at [400, 276] on button "2025-09-08" at bounding box center [362, 269] width 109 height 30
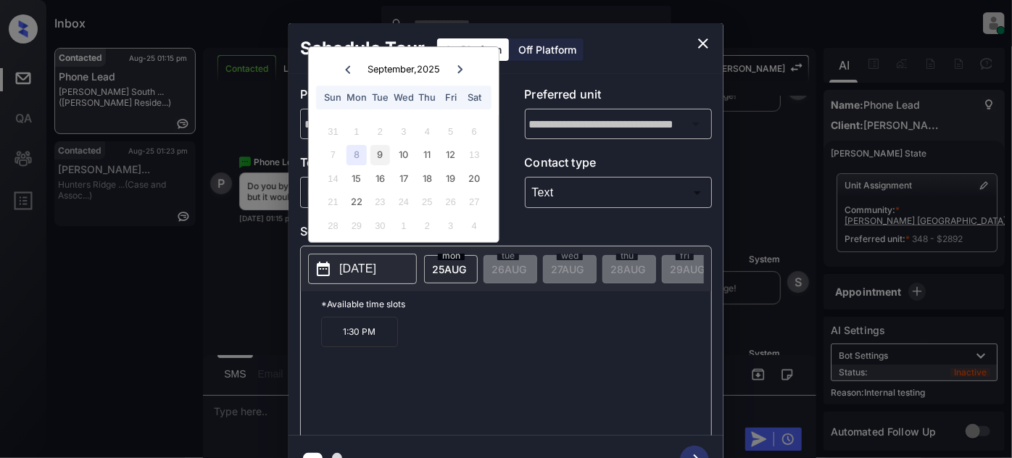
click at [379, 151] on div "9" at bounding box center [381, 155] width 20 height 20
click at [397, 152] on div "10" at bounding box center [404, 155] width 20 height 20
click at [421, 152] on div "11" at bounding box center [428, 155] width 20 height 20
click at [456, 150] on div "12" at bounding box center [451, 155] width 20 height 20
click at [400, 149] on div "10" at bounding box center [404, 155] width 20 height 20
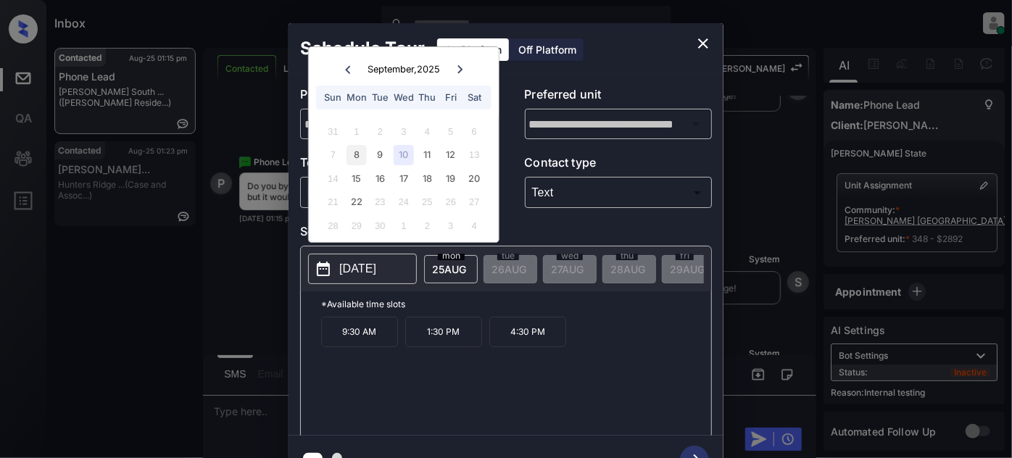
click at [362, 152] on div "8" at bounding box center [357, 155] width 20 height 20
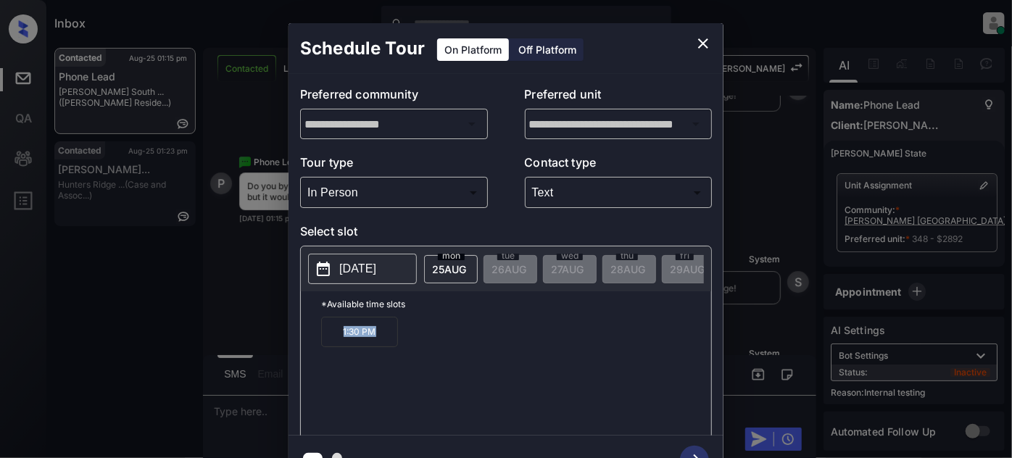
drag, startPoint x: 390, startPoint y: 339, endPoint x: 308, endPoint y: 342, distance: 82.0
click at [308, 342] on div "*Available time slots 1:30 PM" at bounding box center [506, 366] width 410 height 149
copy p "1:30 PM"
click at [696, 41] on icon "close" at bounding box center [703, 43] width 17 height 17
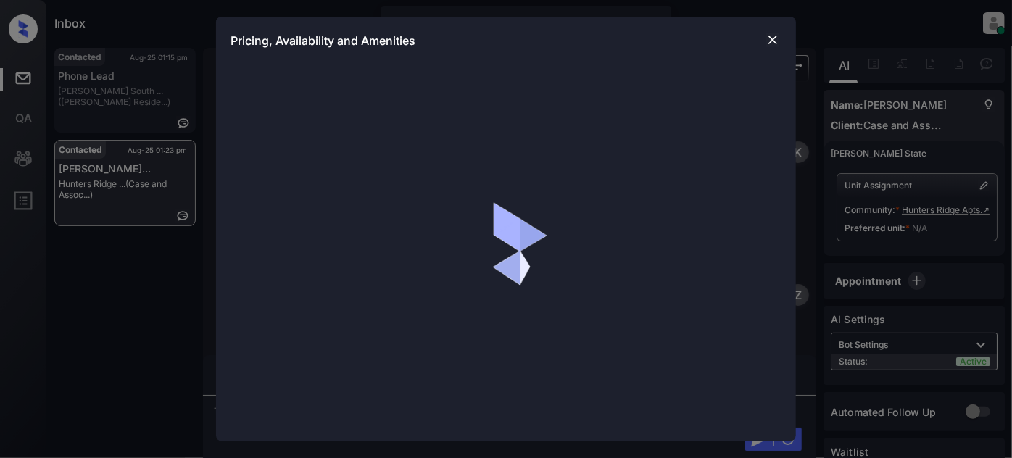
scroll to position [1752, 0]
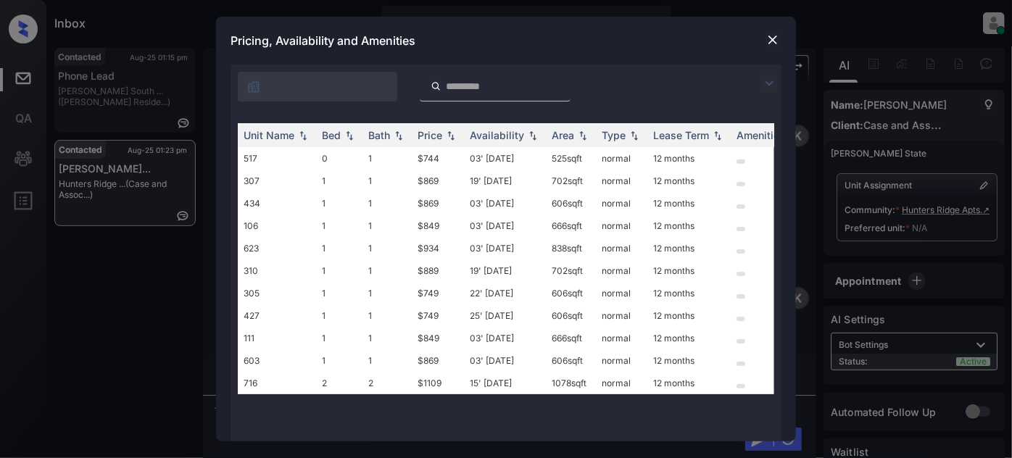
click at [766, 86] on img at bounding box center [769, 83] width 17 height 17
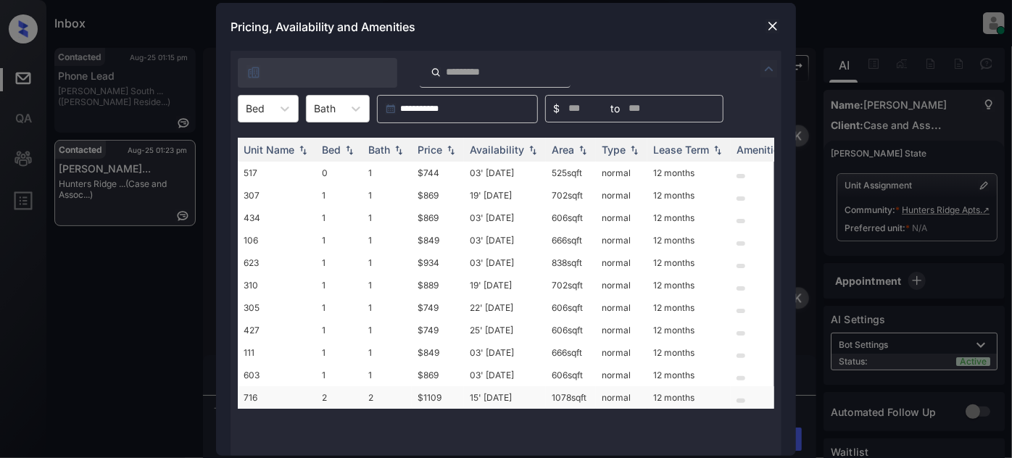
click at [492, 393] on td "15' [DATE]" at bounding box center [505, 398] width 82 height 22
click at [492, 393] on td "15' Oct 25" at bounding box center [505, 398] width 82 height 22
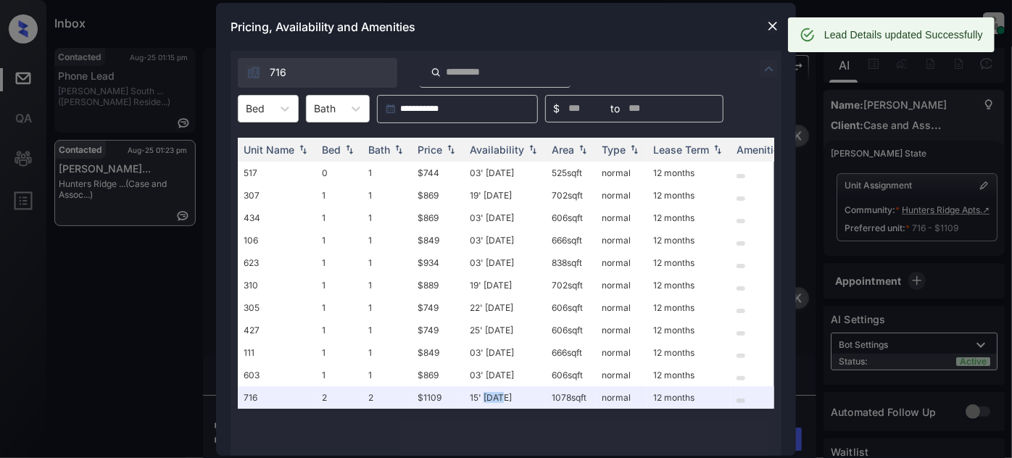
click at [772, 23] on img at bounding box center [773, 26] width 15 height 15
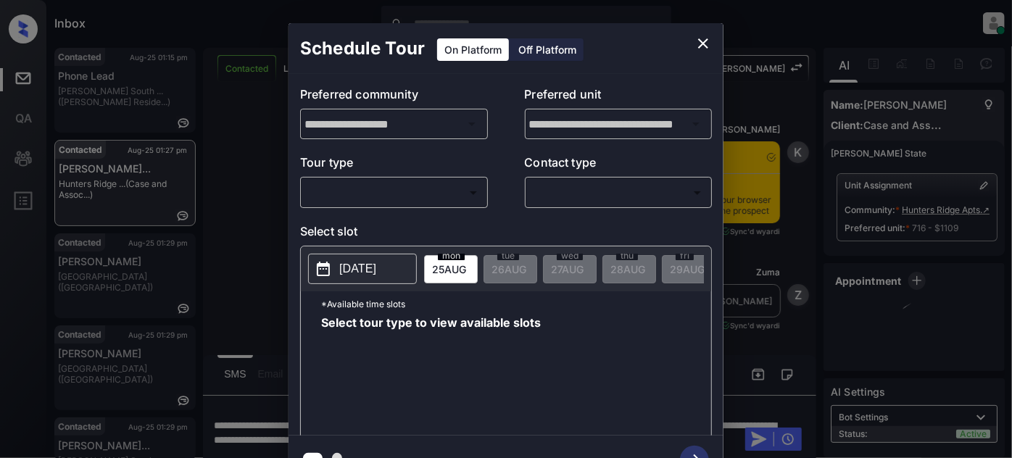
scroll to position [4996, 0]
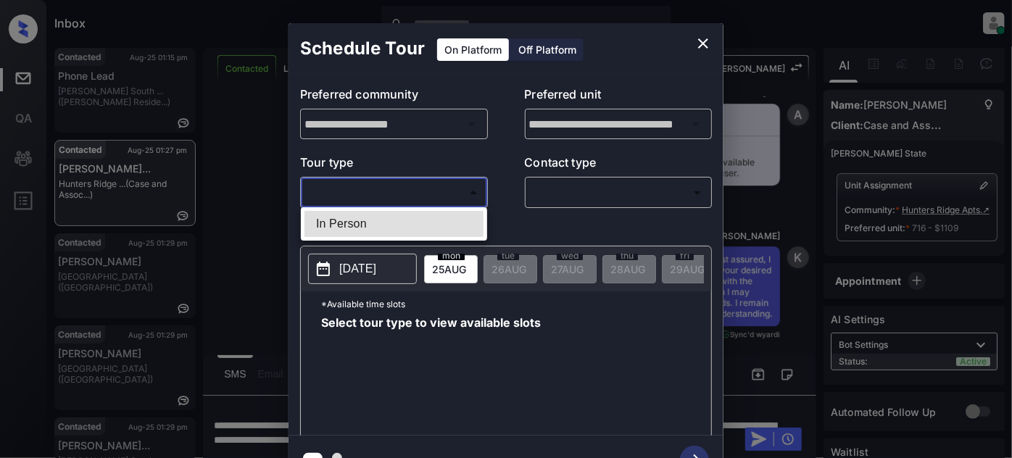
click at [445, 181] on body "Inbox [PERSON_NAME] Online Set yourself offline Set yourself on break Profile S…" at bounding box center [506, 229] width 1012 height 458
click at [405, 222] on li "In Person" at bounding box center [394, 224] width 179 height 26
type input "********"
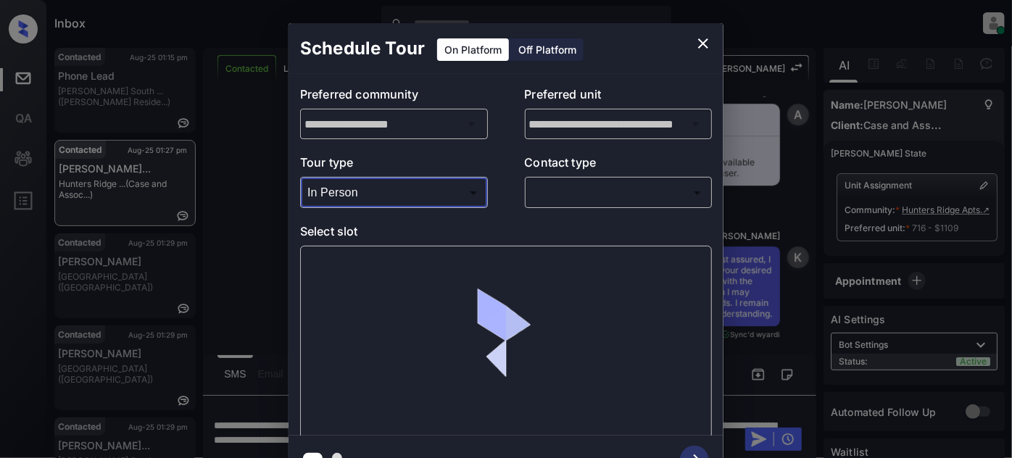
click at [557, 191] on body "Inbox [PERSON_NAME] Online Set yourself offline Set yourself on break Profile S…" at bounding box center [506, 229] width 1012 height 458
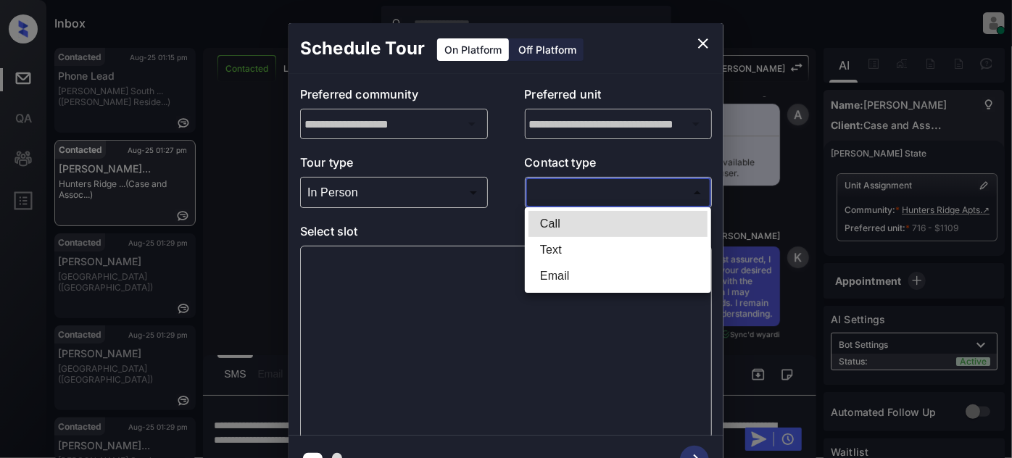
click at [551, 252] on li "Text" at bounding box center [618, 250] width 179 height 26
type input "****"
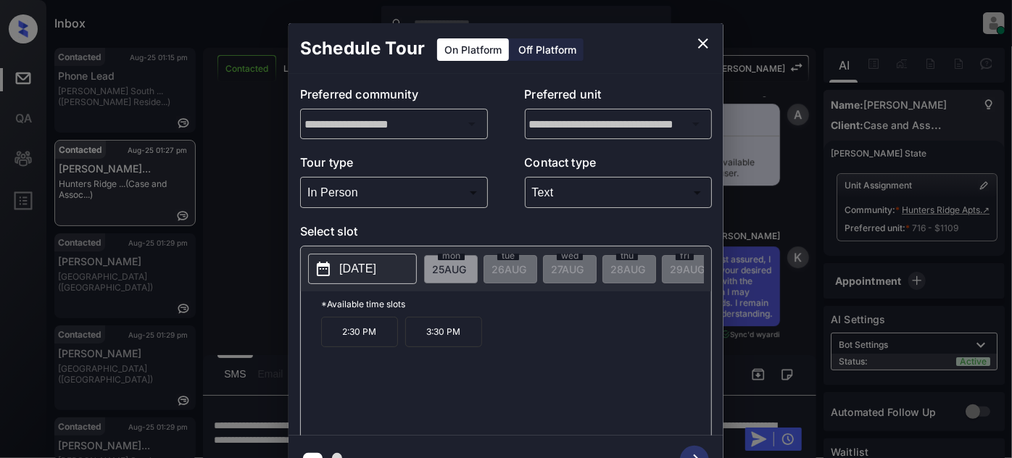
click at [376, 265] on p "[DATE]" at bounding box center [357, 268] width 37 height 17
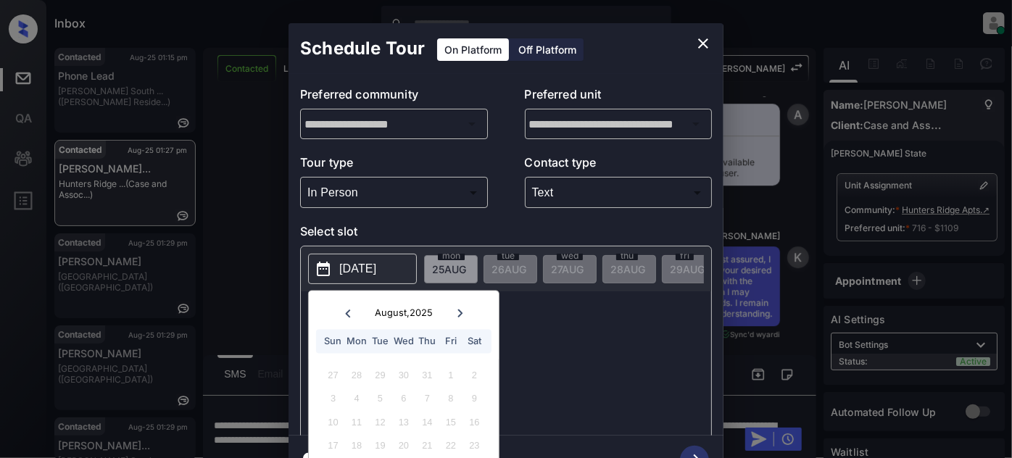
click at [458, 315] on icon at bounding box center [460, 313] width 5 height 8
click at [458, 315] on icon at bounding box center [459, 313] width 9 height 9
click at [348, 316] on icon at bounding box center [347, 313] width 9 height 9
click at [321, 375] on div "31 1 2 3 4 5 6" at bounding box center [403, 375] width 181 height 23
click at [323, 376] on div "31" at bounding box center [333, 376] width 20 height 20
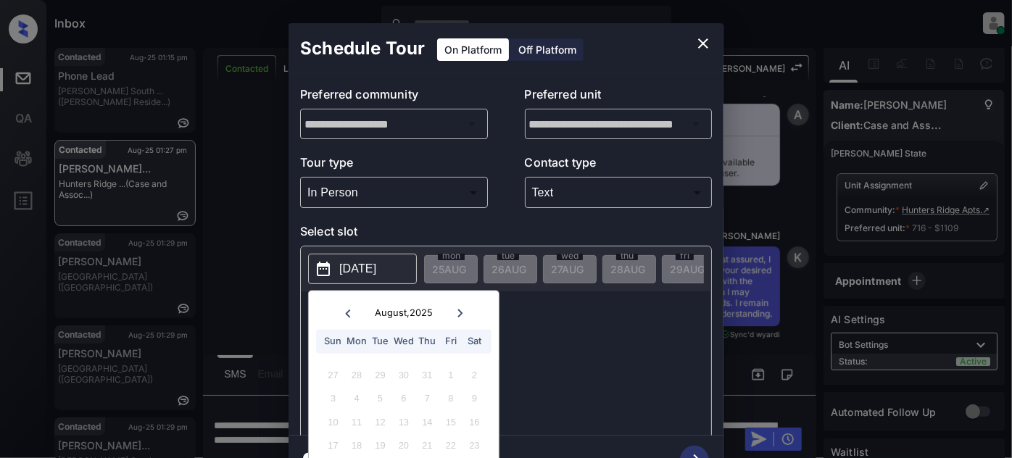
scroll to position [38, 0]
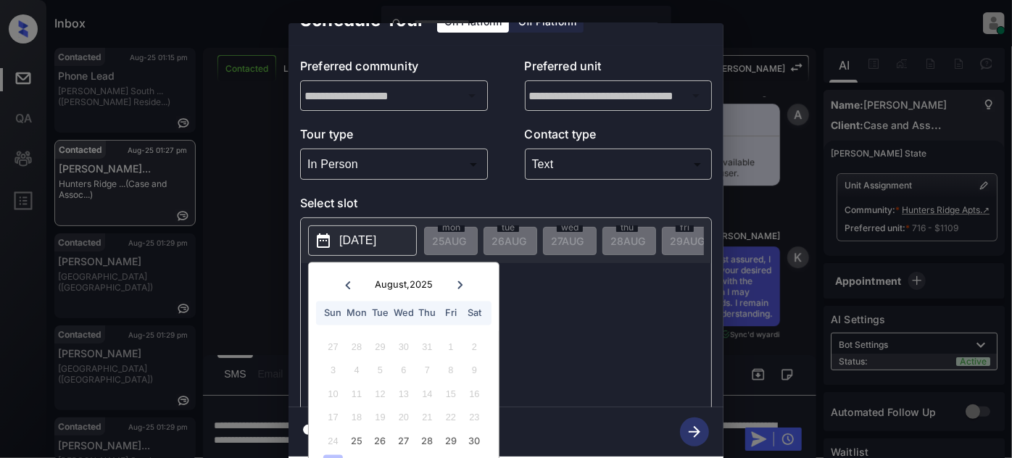
click at [539, 321] on div "*Available time slots 2:30 PM 3:30 PM" at bounding box center [506, 337] width 410 height 149
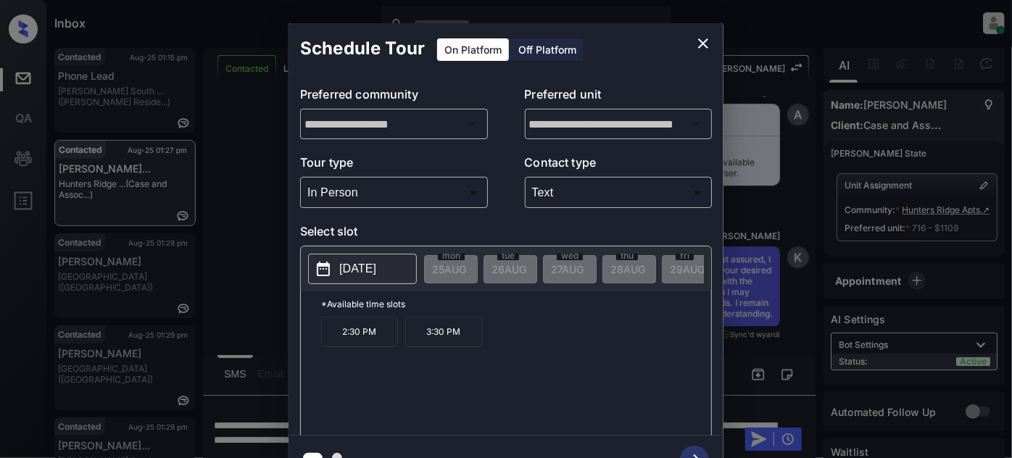
click at [352, 260] on p "[DATE]" at bounding box center [357, 268] width 37 height 17
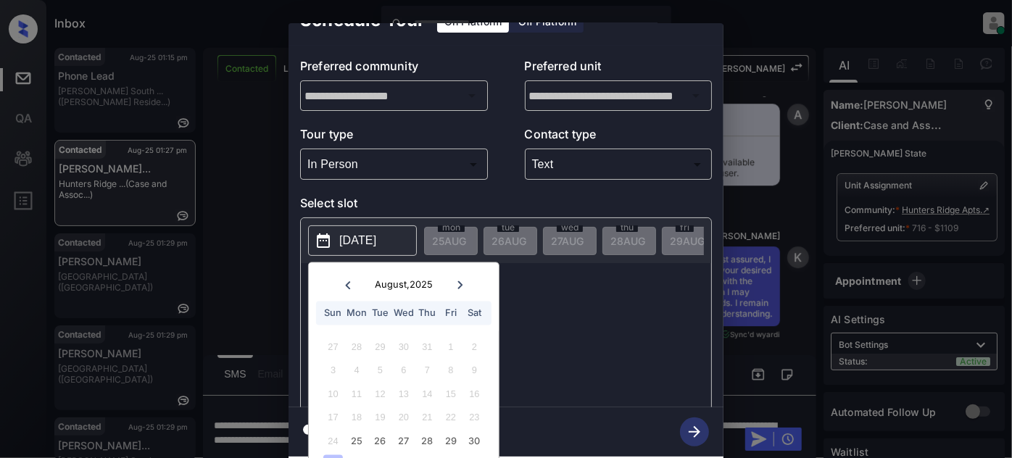
scroll to position [38, 0]
click at [379, 432] on div "26" at bounding box center [381, 442] width 20 height 20
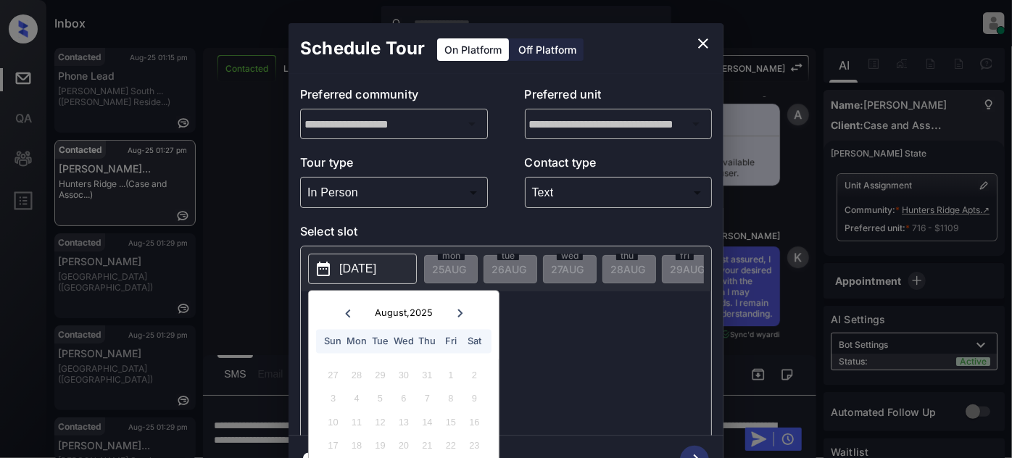
click at [556, 309] on div "*Available time slots 2:30 PM 3:30 PM" at bounding box center [506, 366] width 410 height 149
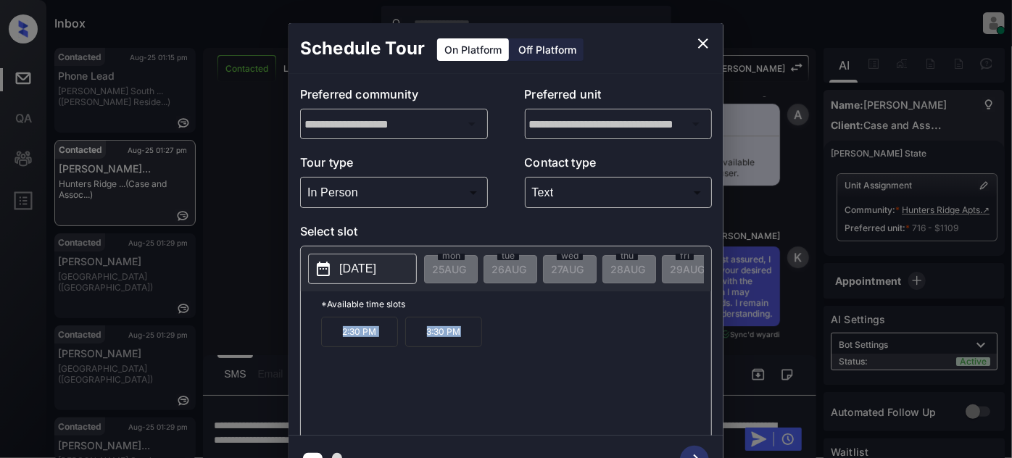
drag, startPoint x: 482, startPoint y: 342, endPoint x: 315, endPoint y: 347, distance: 166.9
click at [315, 347] on div "*Available time slots 2:30 PM 3:30 PM" at bounding box center [506, 366] width 410 height 149
copy div "2:30 PM 3:30 PM"
click at [701, 41] on icon "close" at bounding box center [703, 43] width 10 height 10
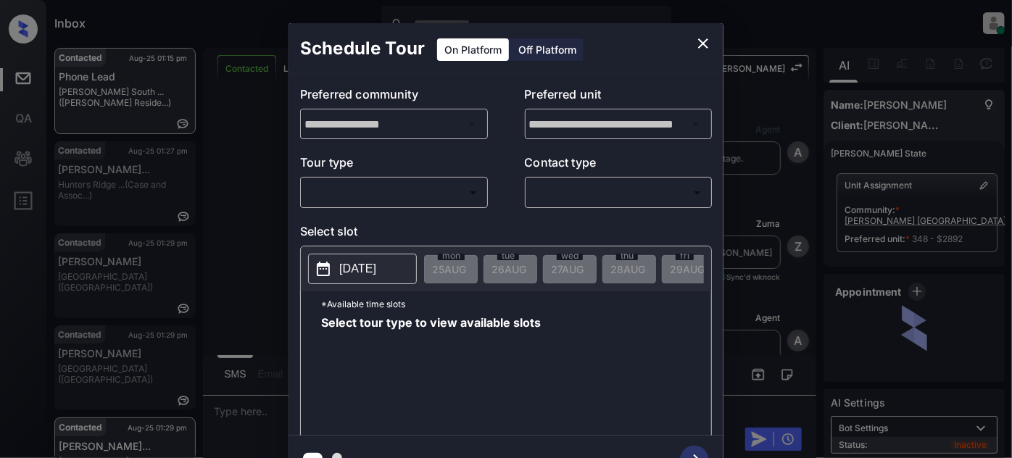
scroll to position [15, 0]
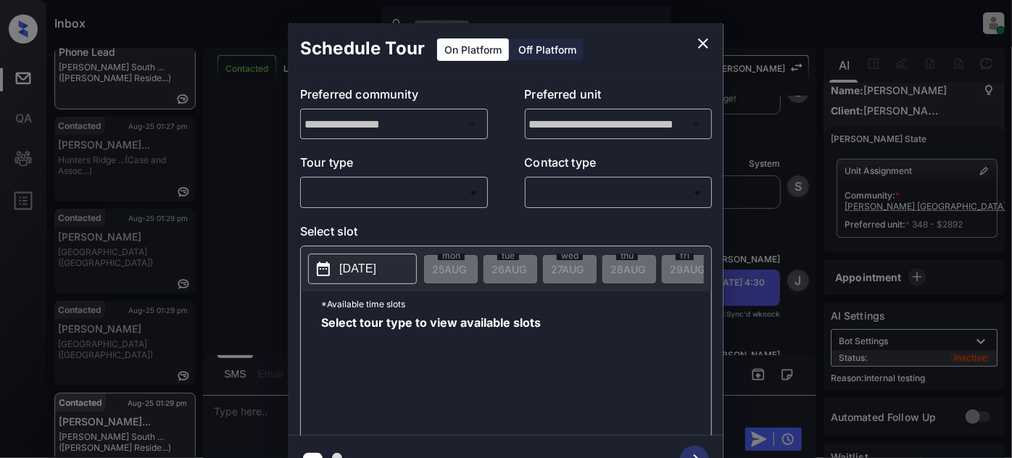
click at [447, 182] on body "Inbox Juan Carlos Manantan Online Set yourself offline Set yourself on break Pr…" at bounding box center [506, 229] width 1012 height 458
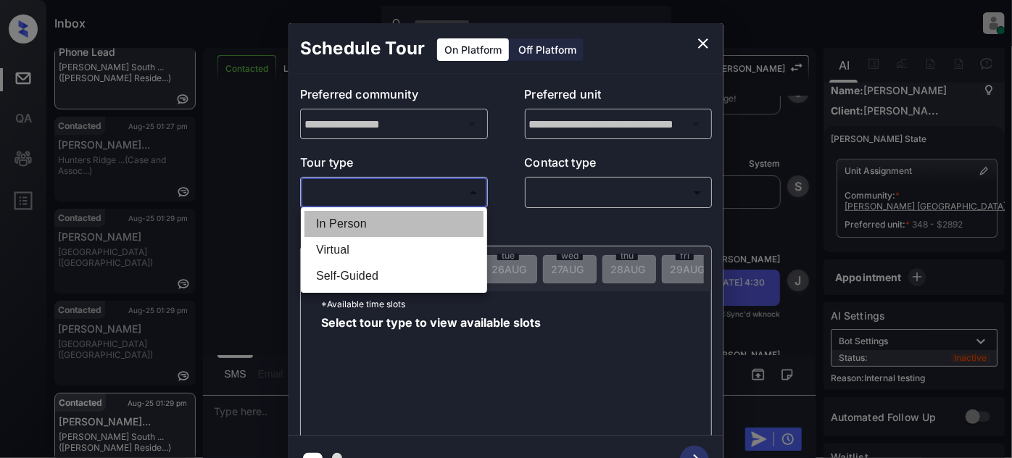
click at [374, 225] on li "In Person" at bounding box center [394, 224] width 179 height 26
type input "********"
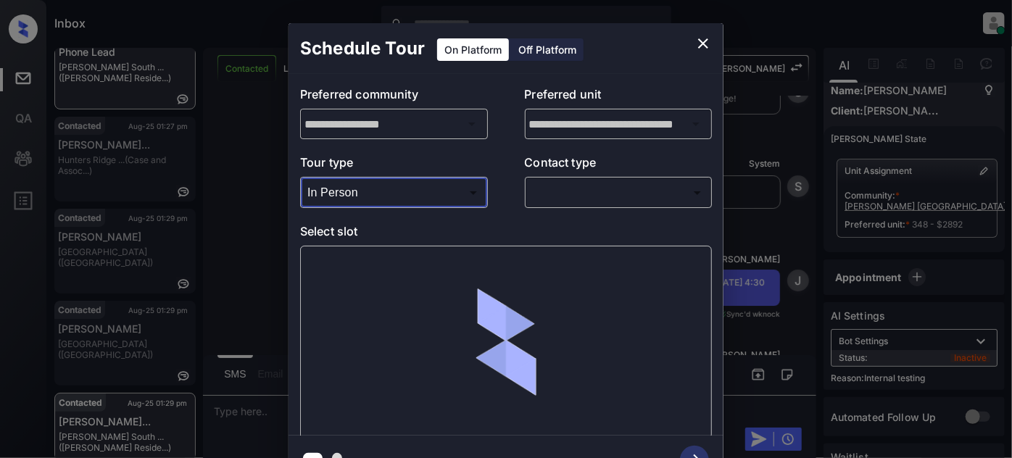
click at [625, 200] on body "Inbox Juan Carlos Manantan Online Set yourself offline Set yourself on break Pr…" at bounding box center [506, 229] width 1012 height 458
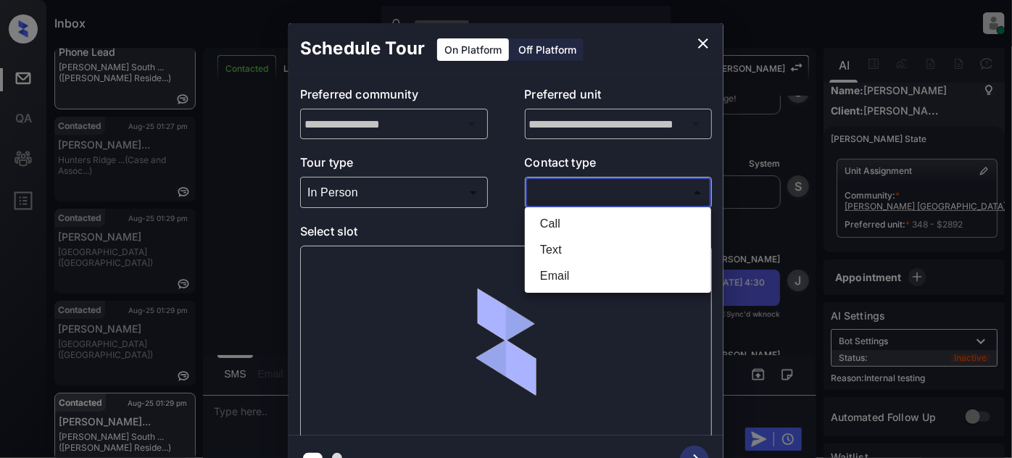
click at [565, 244] on li "Text" at bounding box center [618, 250] width 179 height 26
type input "****"
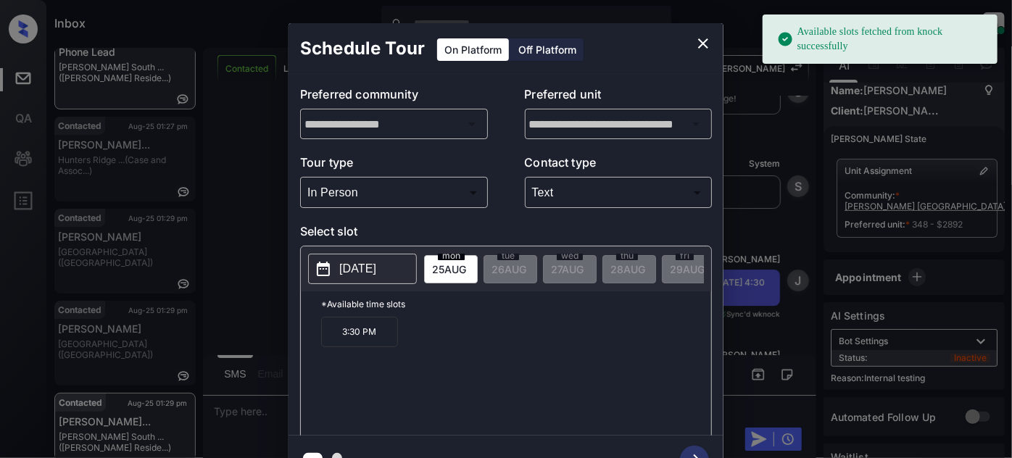
click at [376, 268] on p "[DATE]" at bounding box center [357, 268] width 37 height 17
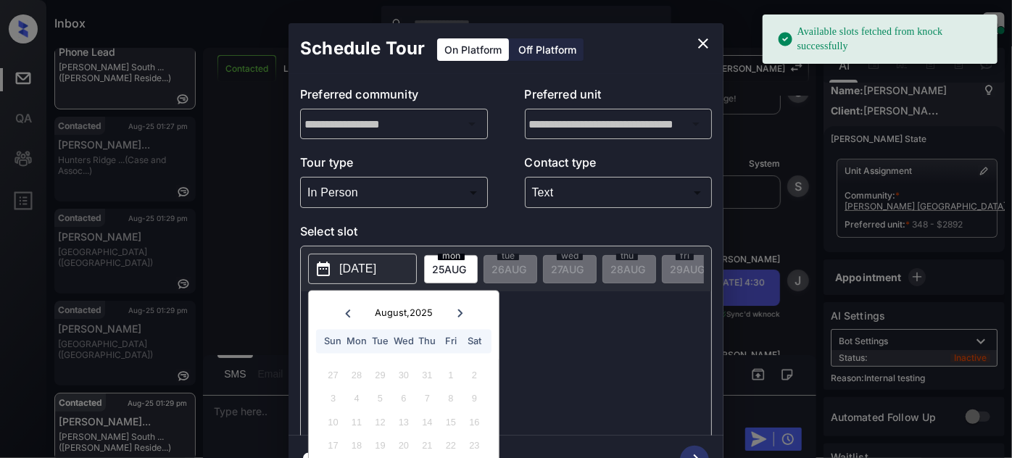
click at [454, 318] on div at bounding box center [460, 314] width 20 height 18
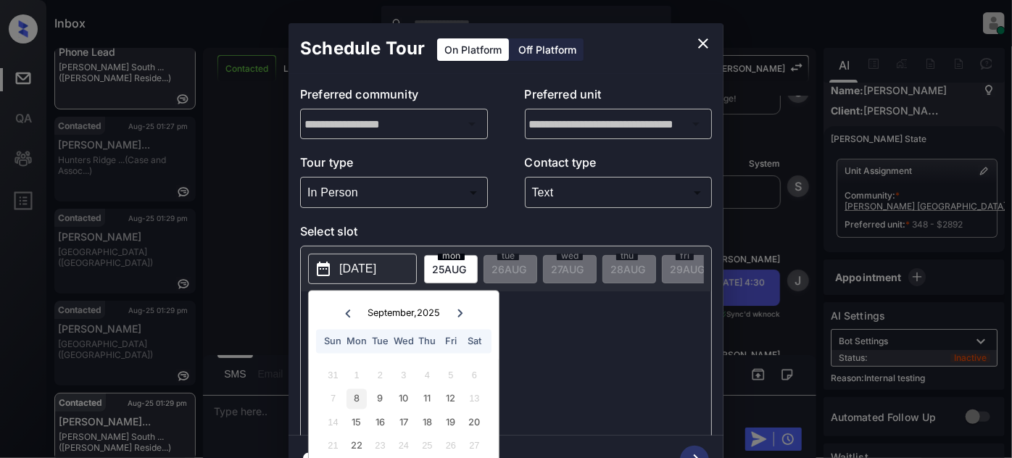
click at [363, 403] on div "8" at bounding box center [357, 399] width 20 height 20
click at [569, 315] on p "*Available time slots" at bounding box center [516, 304] width 390 height 25
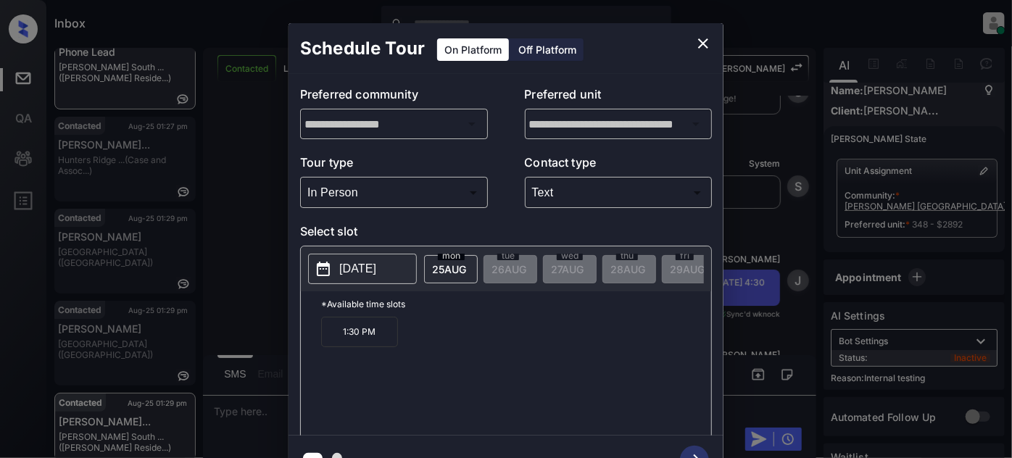
click at [365, 339] on p "1:30 PM" at bounding box center [359, 332] width 77 height 30
click at [694, 450] on icon "button" at bounding box center [694, 460] width 29 height 29
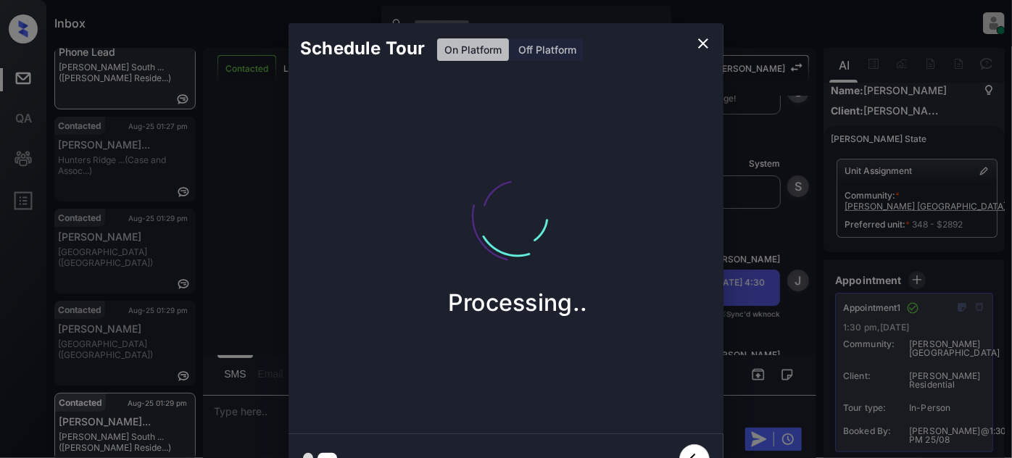
click at [704, 44] on icon "close" at bounding box center [703, 43] width 10 height 10
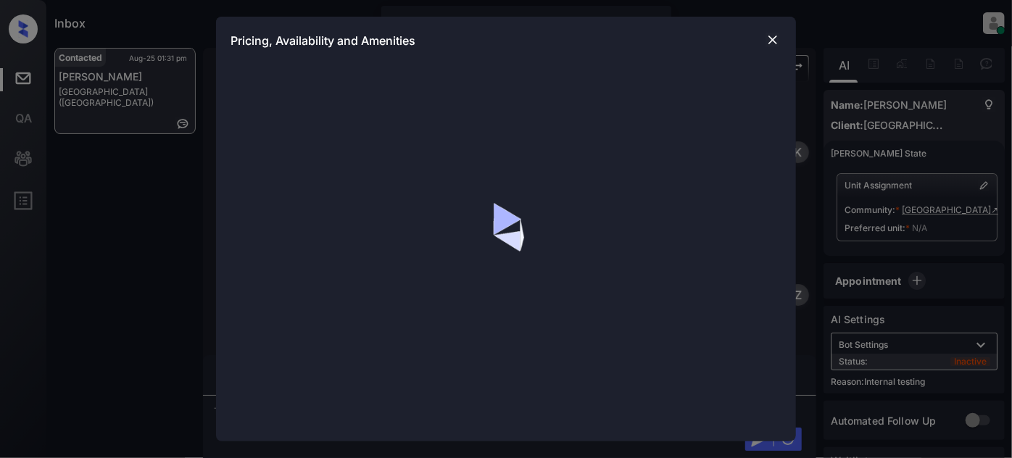
scroll to position [3982, 0]
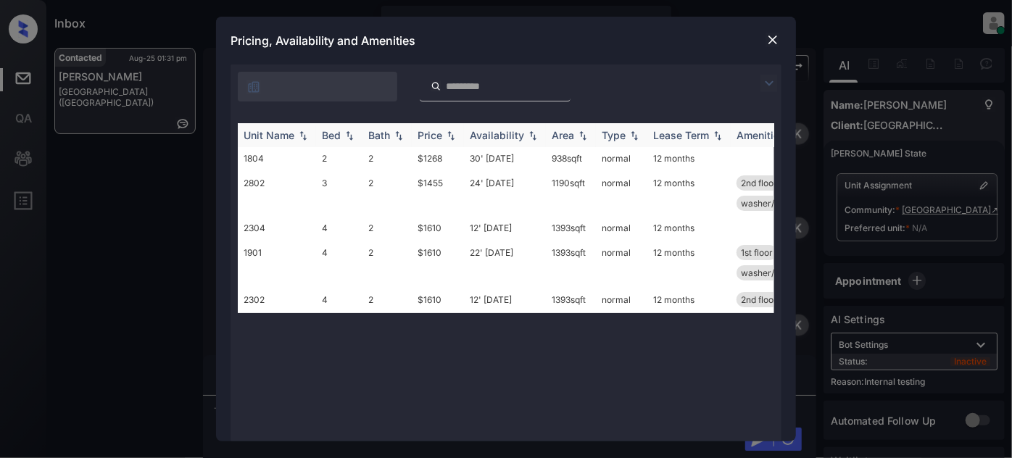
click at [437, 136] on div "Price" at bounding box center [430, 135] width 25 height 12
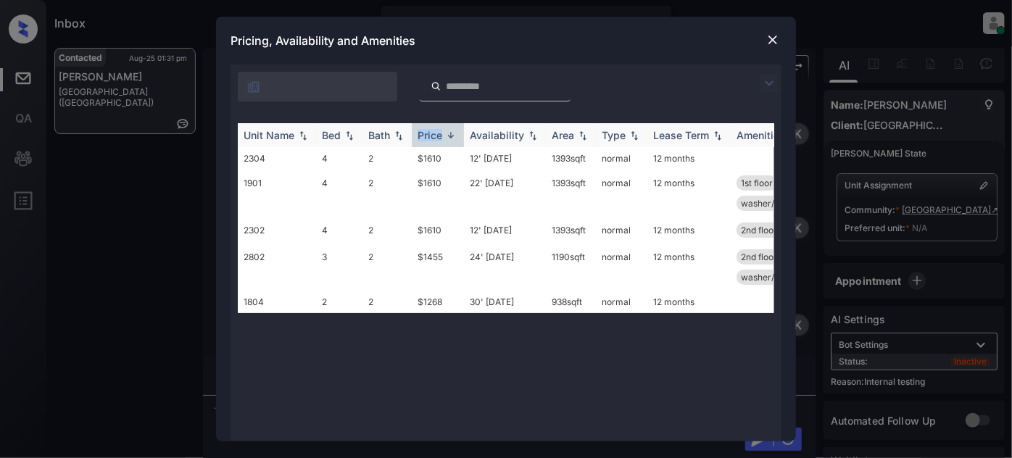
click at [437, 136] on div "Price" at bounding box center [430, 135] width 25 height 12
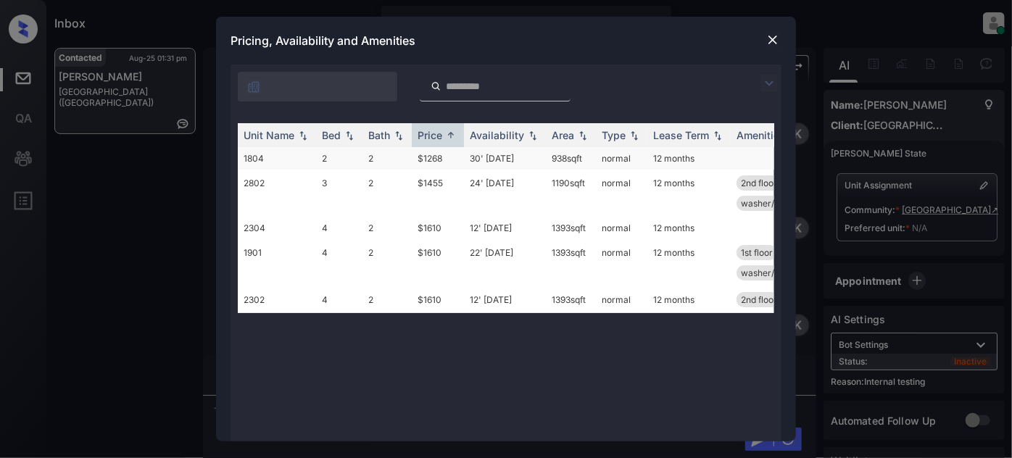
click at [499, 160] on td "30' Aug 25" at bounding box center [505, 158] width 82 height 22
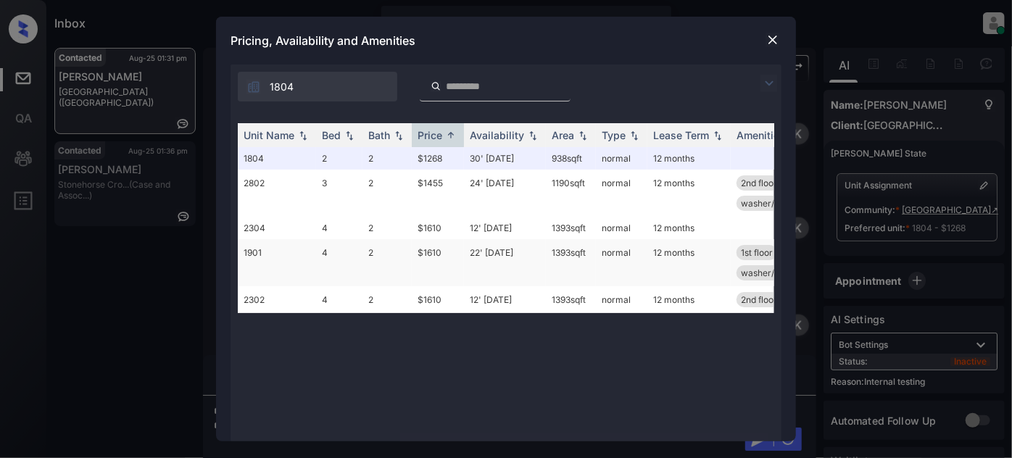
click at [505, 255] on td "22' Aug 25" at bounding box center [505, 262] width 82 height 47
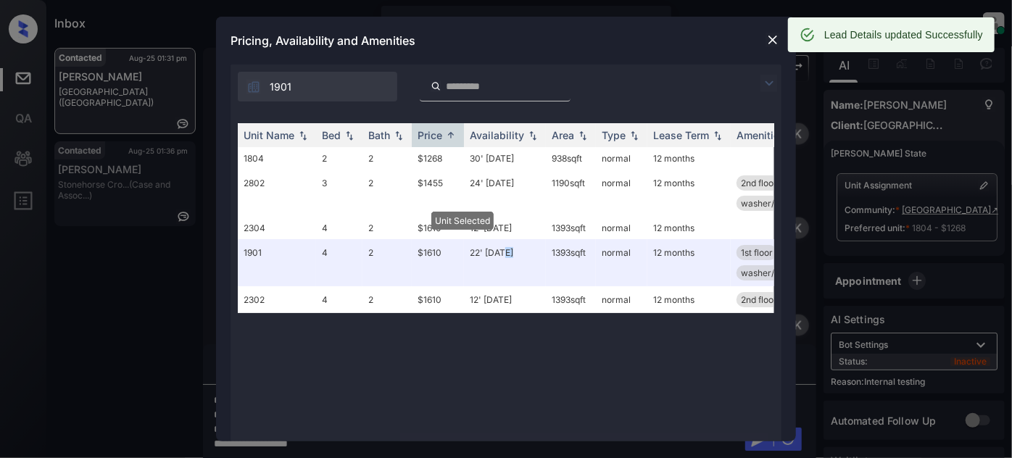
click at [775, 38] on img at bounding box center [773, 40] width 15 height 15
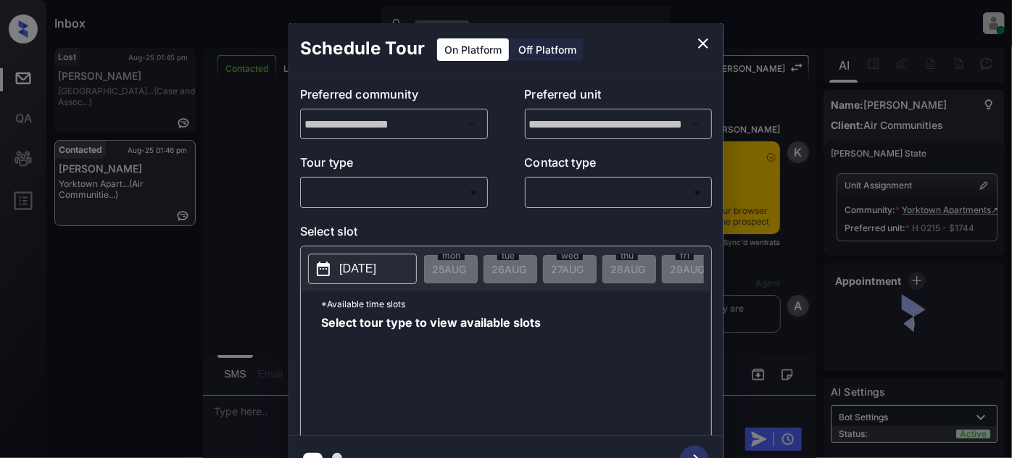
scroll to position [2146, 0]
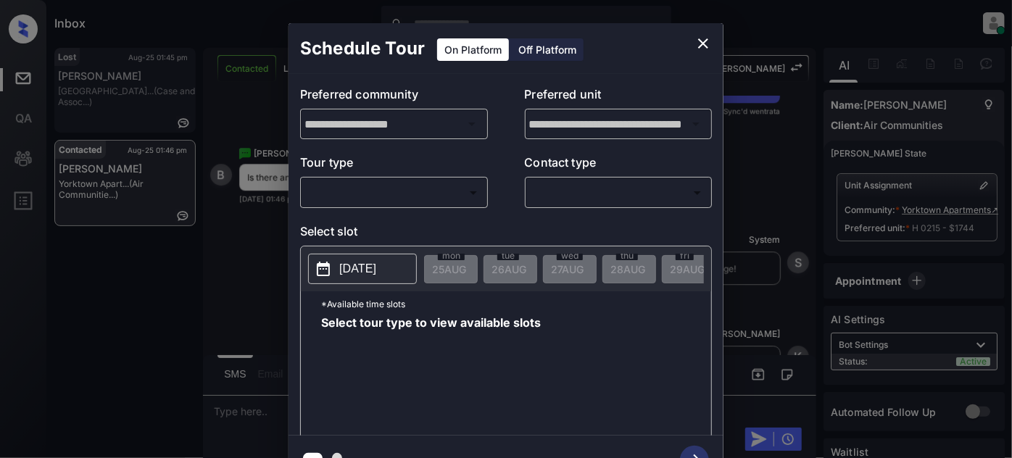
click at [433, 189] on body "Inbox [PERSON_NAME] Online Set yourself offline Set yourself on break Profile S…" at bounding box center [506, 229] width 1012 height 458
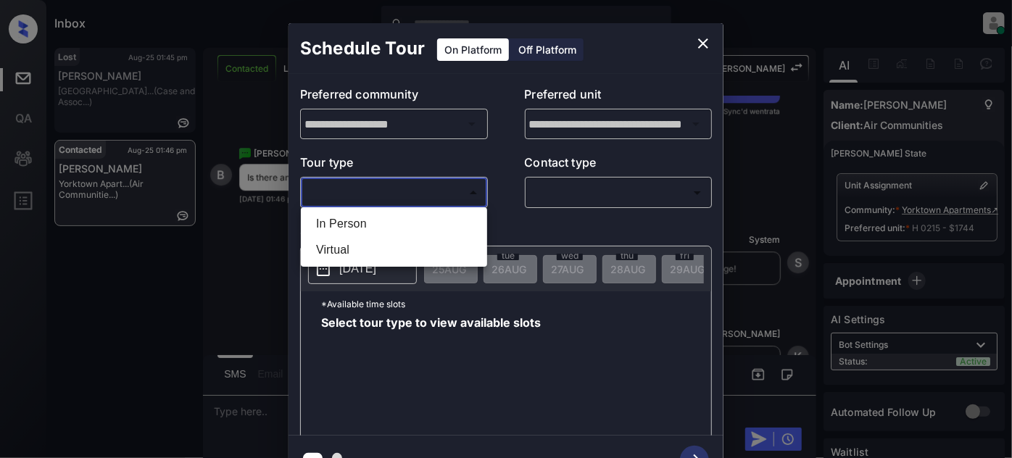
click at [696, 49] on div at bounding box center [506, 229] width 1012 height 458
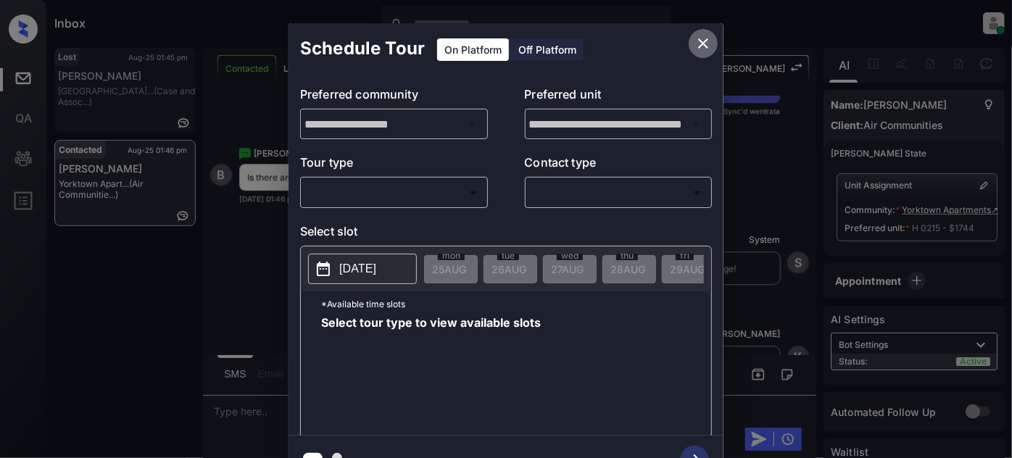
click at [704, 44] on icon "close" at bounding box center [703, 43] width 10 height 10
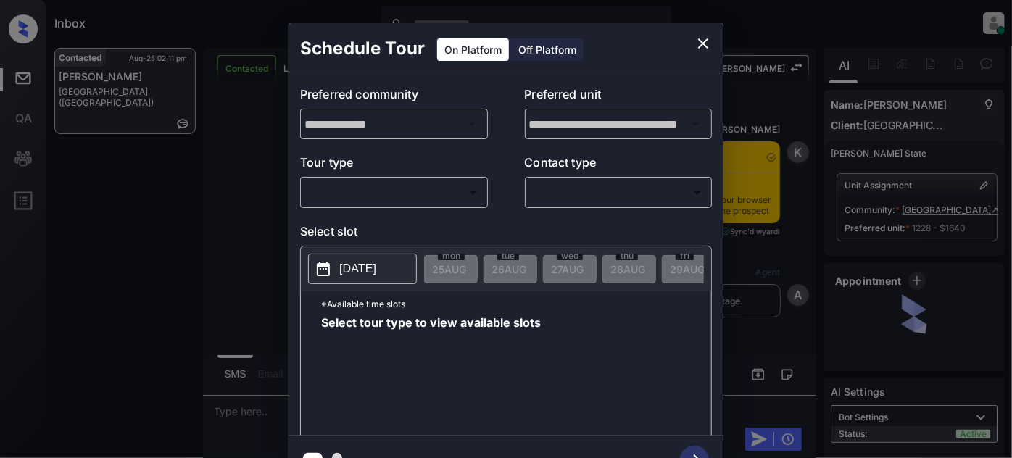
scroll to position [4485, 0]
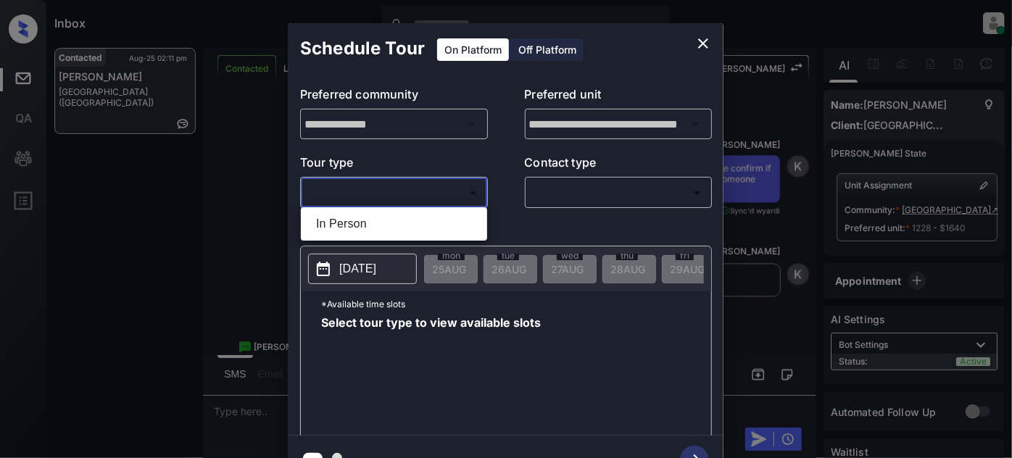
drag, startPoint x: 416, startPoint y: 189, endPoint x: 405, endPoint y: 199, distance: 13.9
click at [412, 194] on body "Inbox [PERSON_NAME] Online Set yourself offline Set yourself on break Profile S…" at bounding box center [506, 229] width 1012 height 458
click at [375, 214] on li "In Person" at bounding box center [394, 224] width 179 height 26
type input "********"
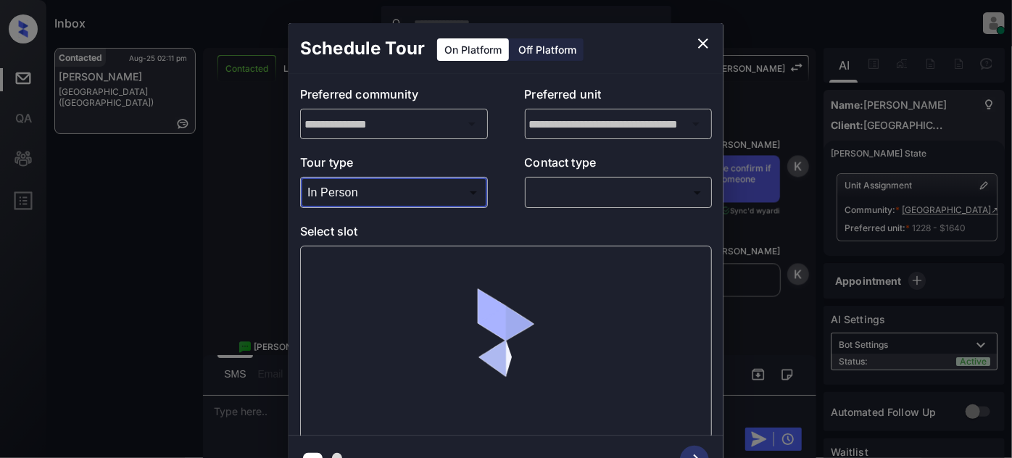
click at [586, 194] on body "Inbox [PERSON_NAME] Online Set yourself offline Set yourself on break Profile S…" at bounding box center [506, 229] width 1012 height 458
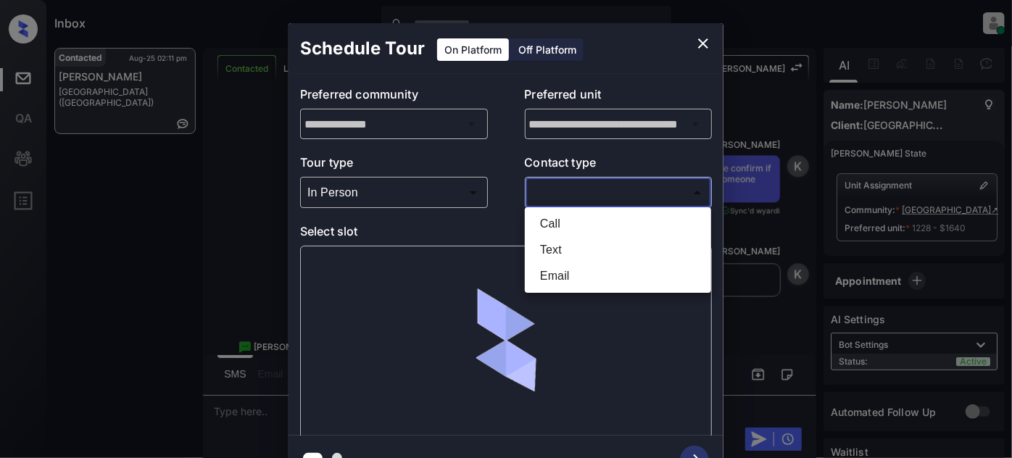
click at [574, 239] on li "Text" at bounding box center [618, 250] width 179 height 26
type input "****"
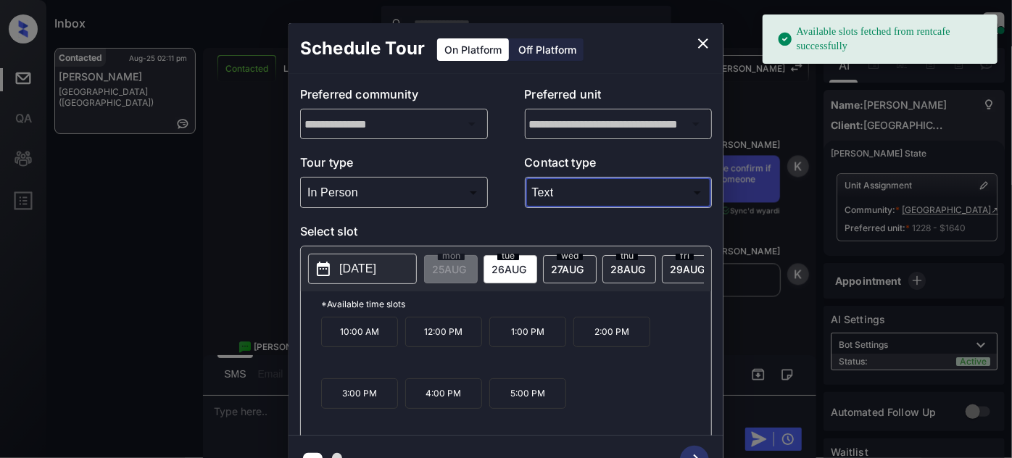
click at [527, 331] on p "1:00 PM" at bounding box center [528, 332] width 77 height 30
